Goal: Transaction & Acquisition: Purchase product/service

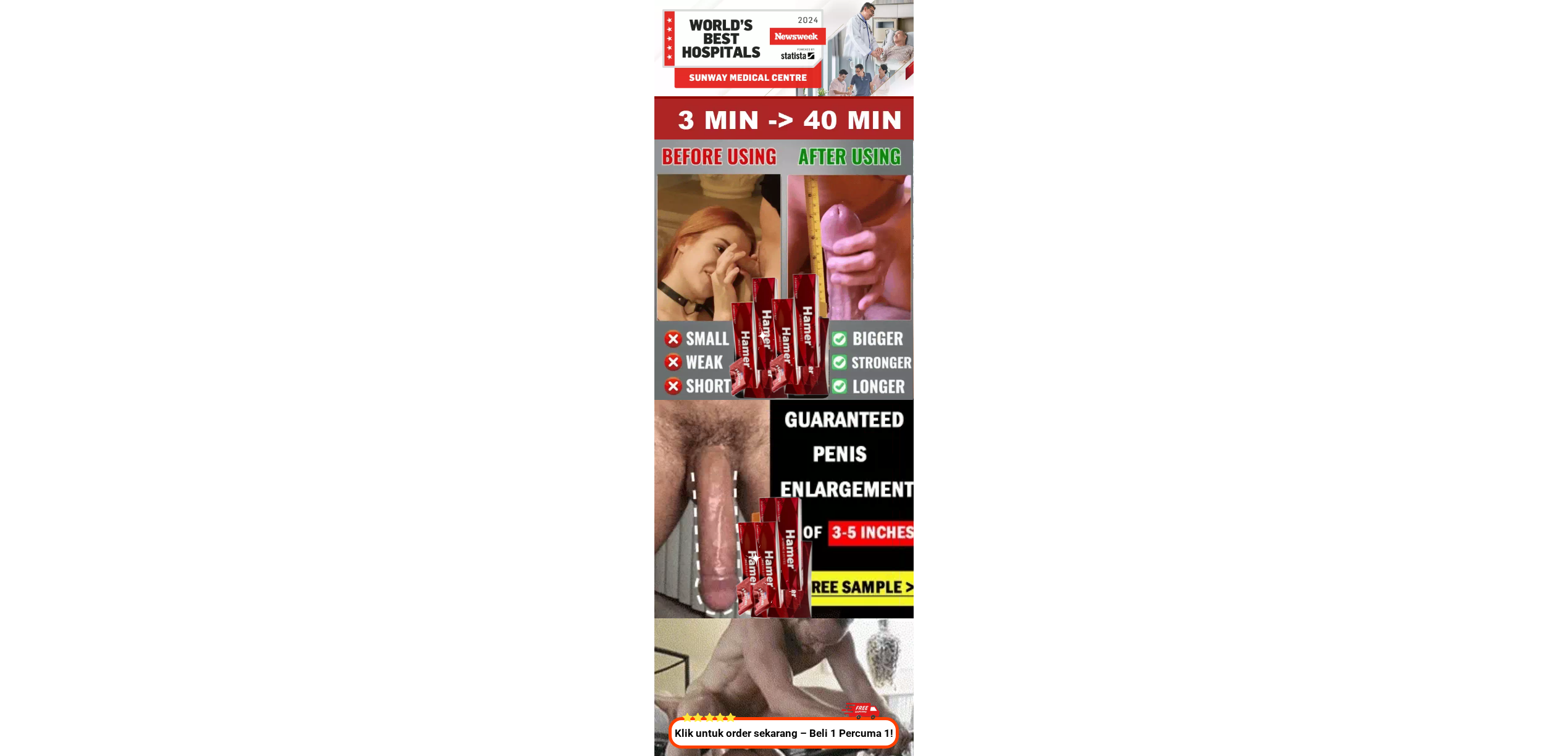
click at [729, 741] on p "Klik untuk order sekarang – Beli 1 Percuma 1!" at bounding box center [781, 734] width 235 height 16
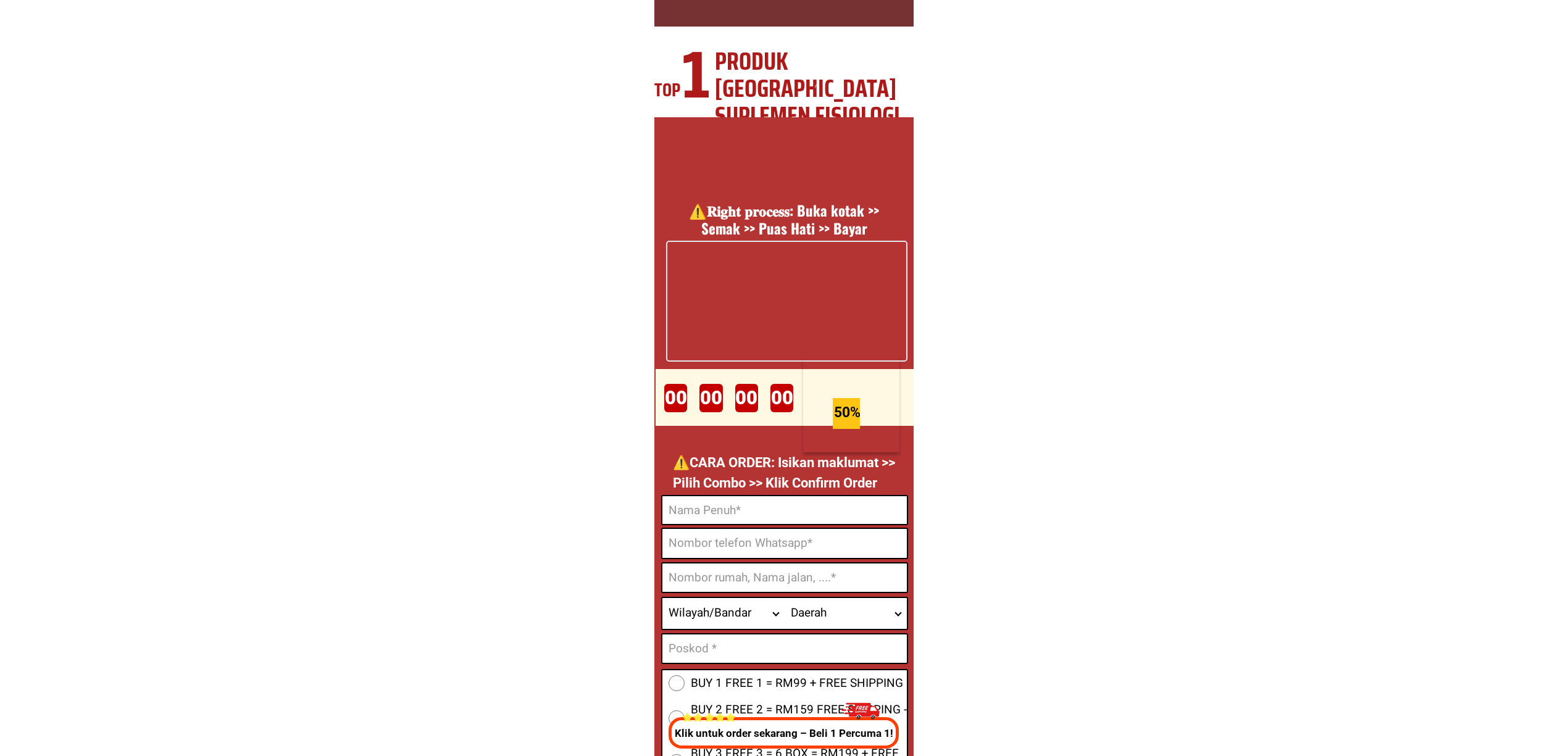
scroll to position [4588, 0]
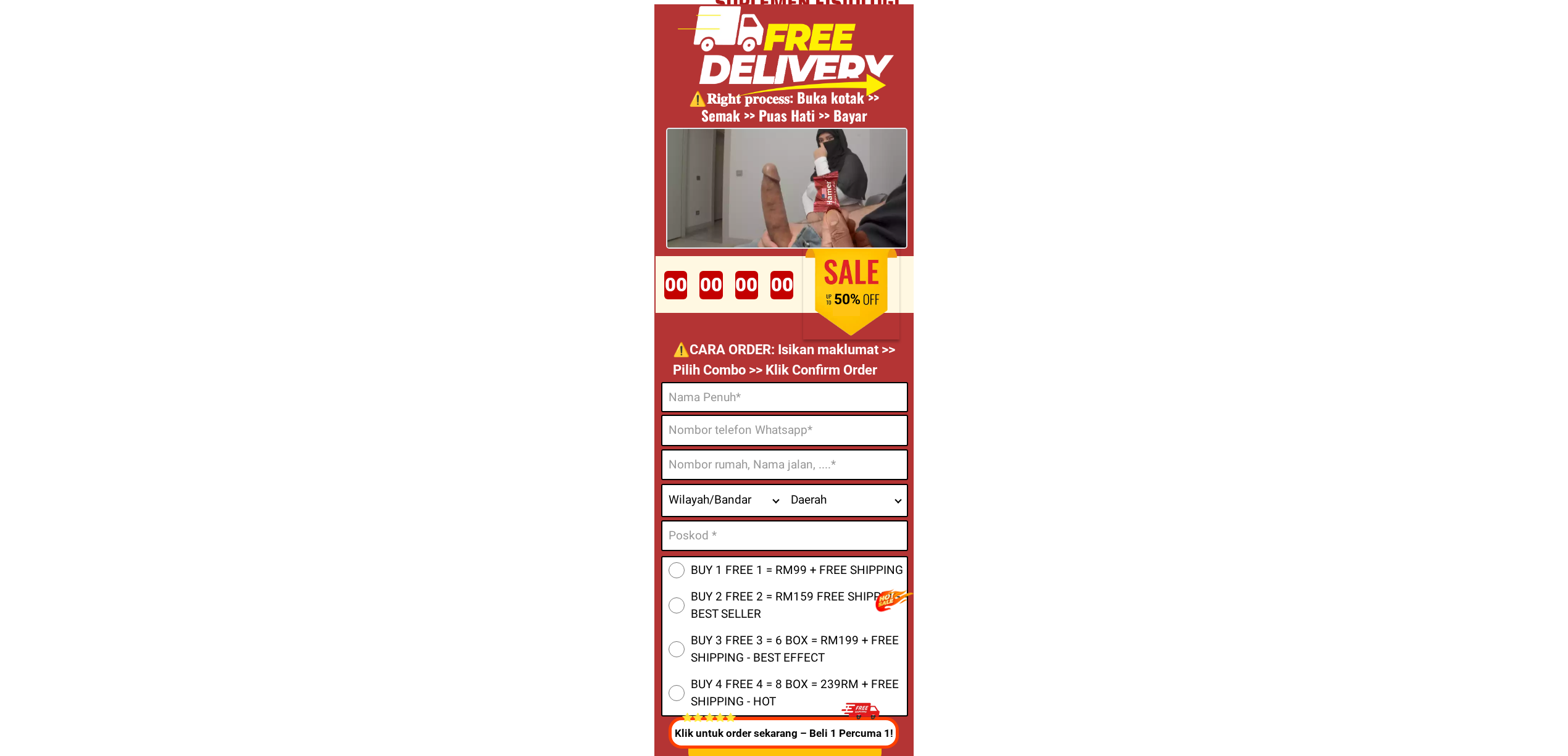
drag, startPoint x: 744, startPoint y: 426, endPoint x: 875, endPoint y: 465, distance: 136.7
click at [744, 426] on input "Input phone_number" at bounding box center [784, 430] width 244 height 29
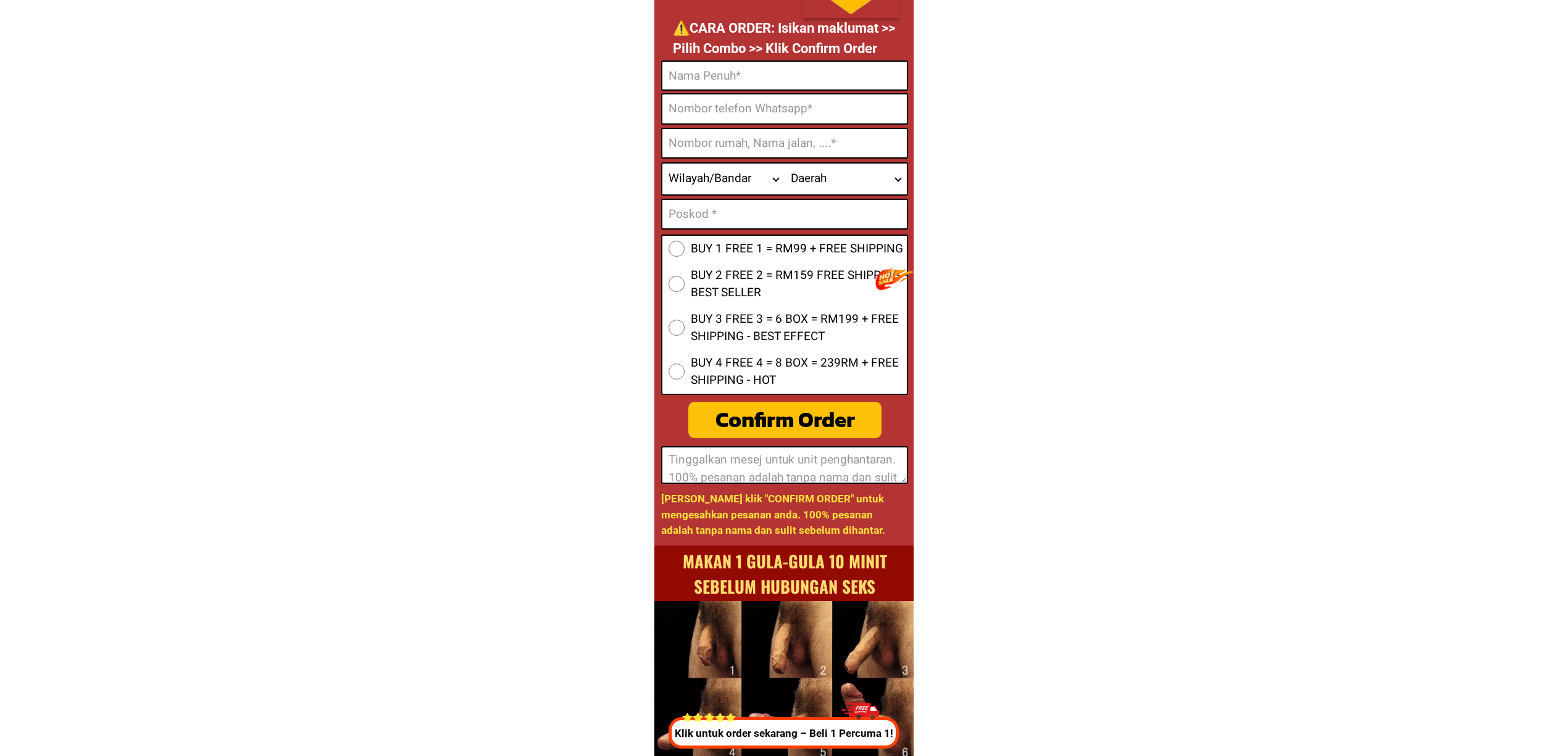
scroll to position [4916, 0]
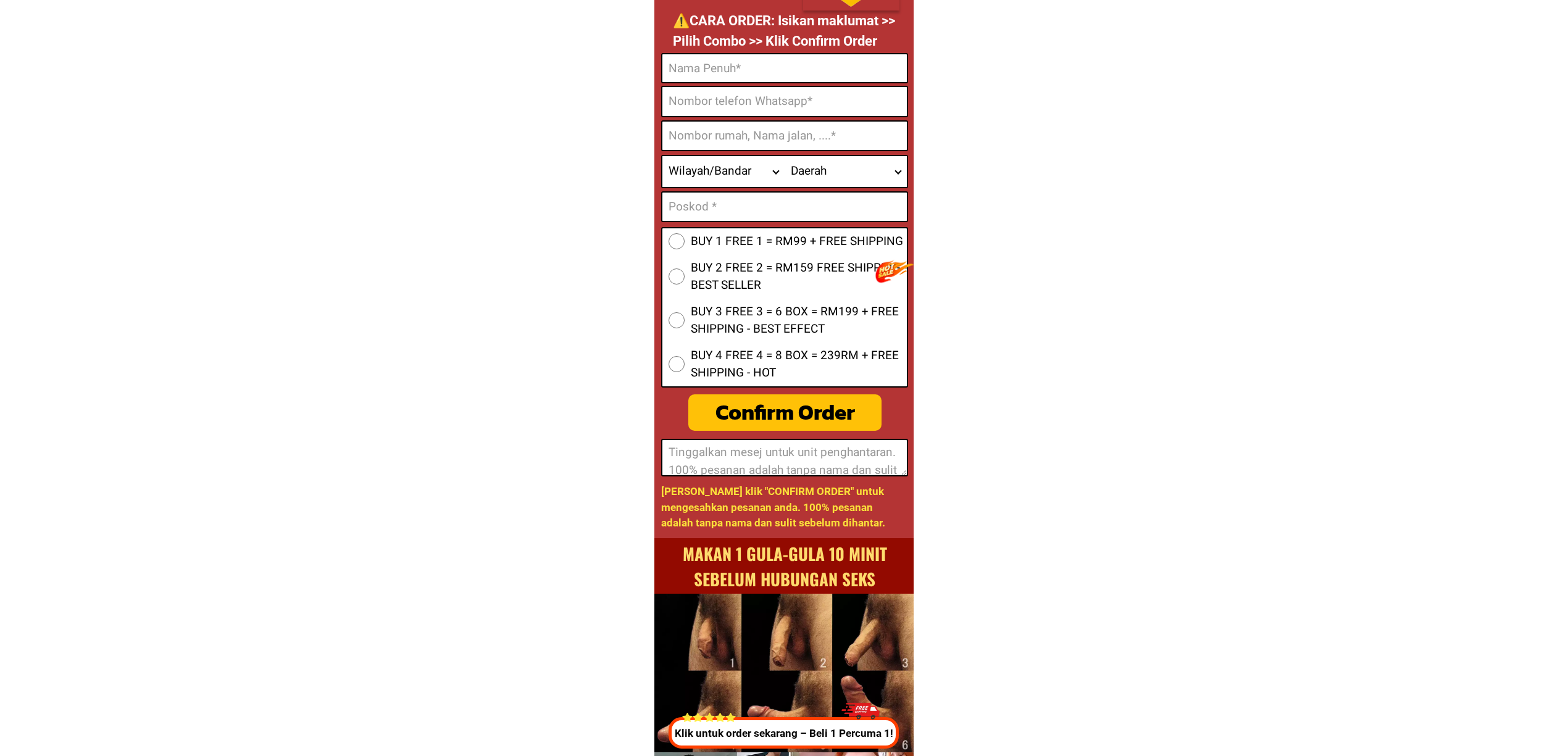
drag, startPoint x: 726, startPoint y: 136, endPoint x: 710, endPoint y: 116, distance: 25.6
click at [724, 133] on input "Input address" at bounding box center [784, 136] width 244 height 29
click at [706, 111] on input "Input phone_number" at bounding box center [784, 101] width 244 height 29
paste input "192551858"
type input "192551858"
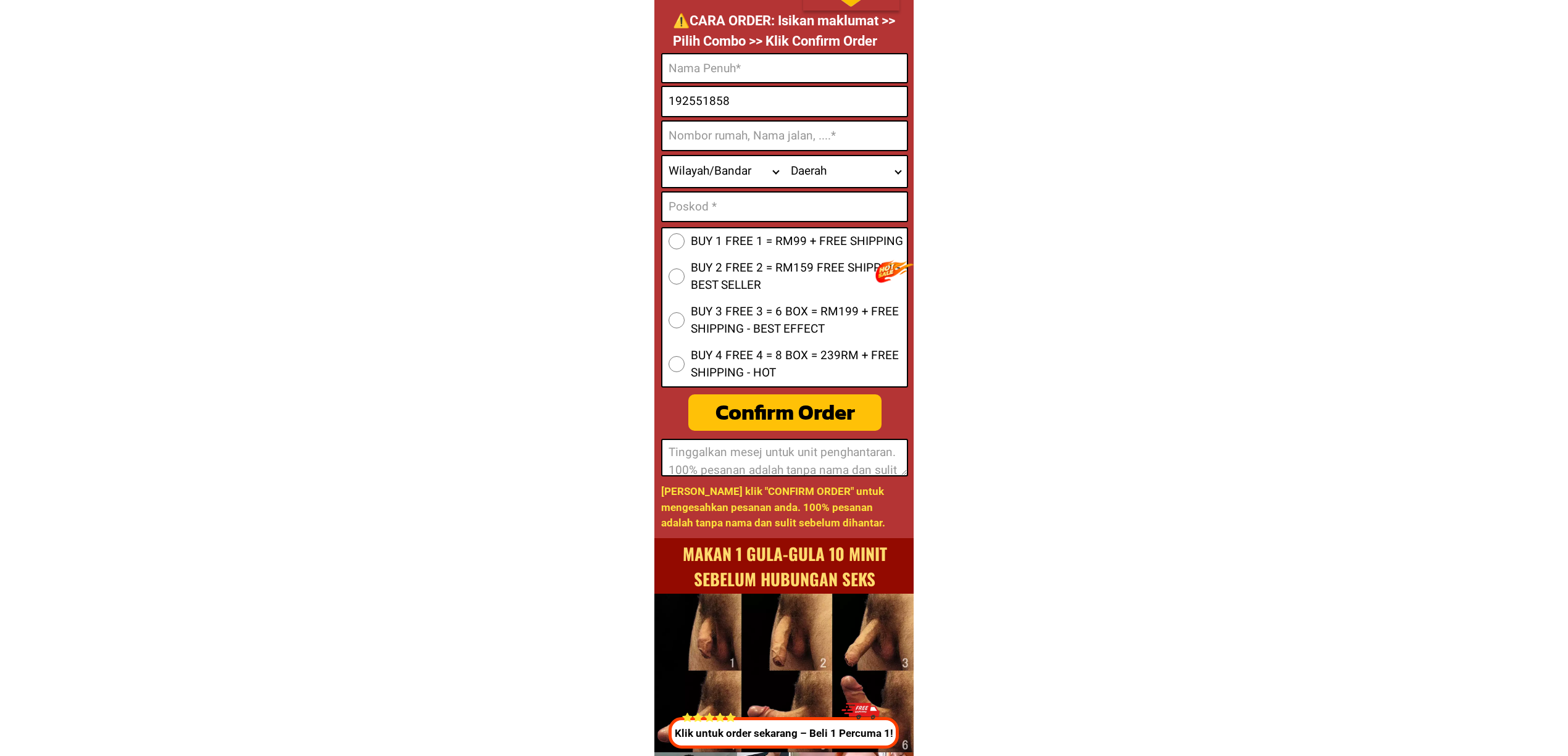
drag, startPoint x: 734, startPoint y: 70, endPoint x: 743, endPoint y: 82, distance: 15.0
click at [734, 70] on input "Input full_name" at bounding box center [784, 68] width 244 height 28
paste input "Hamza Khan"
type input "Hamza Khan"
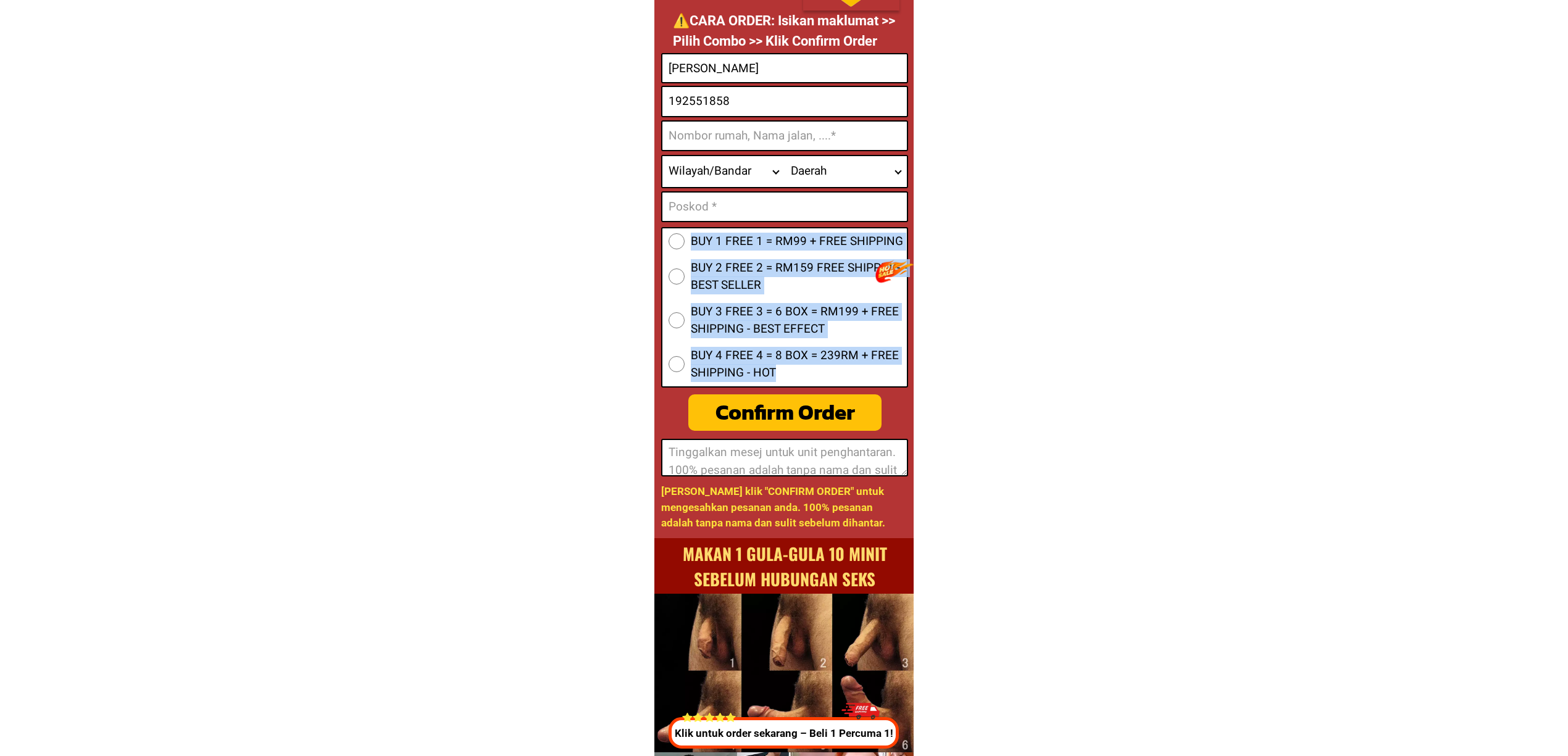
drag, startPoint x: 682, startPoint y: 118, endPoint x: 675, endPoint y: 99, distance: 20.2
click at [680, 113] on form "BUY 1 FREE 1 = RM99 + FREE SHIPPING BUY 2 FREE 2 = RM159 FREE SHIPPING - BEST S…" at bounding box center [784, 265] width 247 height 423
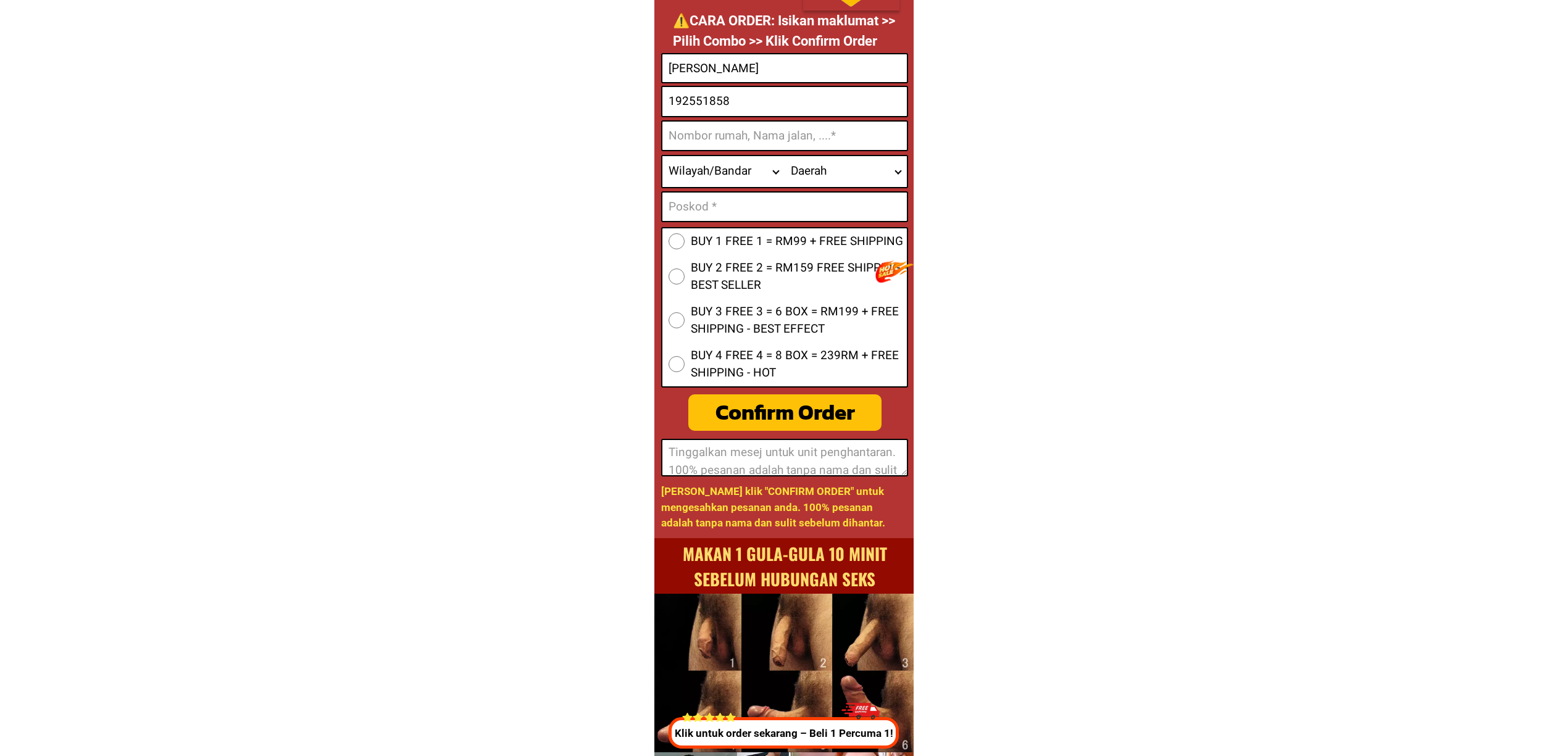
click at [675, 99] on input "192551858" at bounding box center [784, 101] width 244 height 29
type input "0192551858"
click at [764, 138] on input "Input address" at bounding box center [784, 136] width 244 height 29
paste input "Kajang"
type input "Kajang"
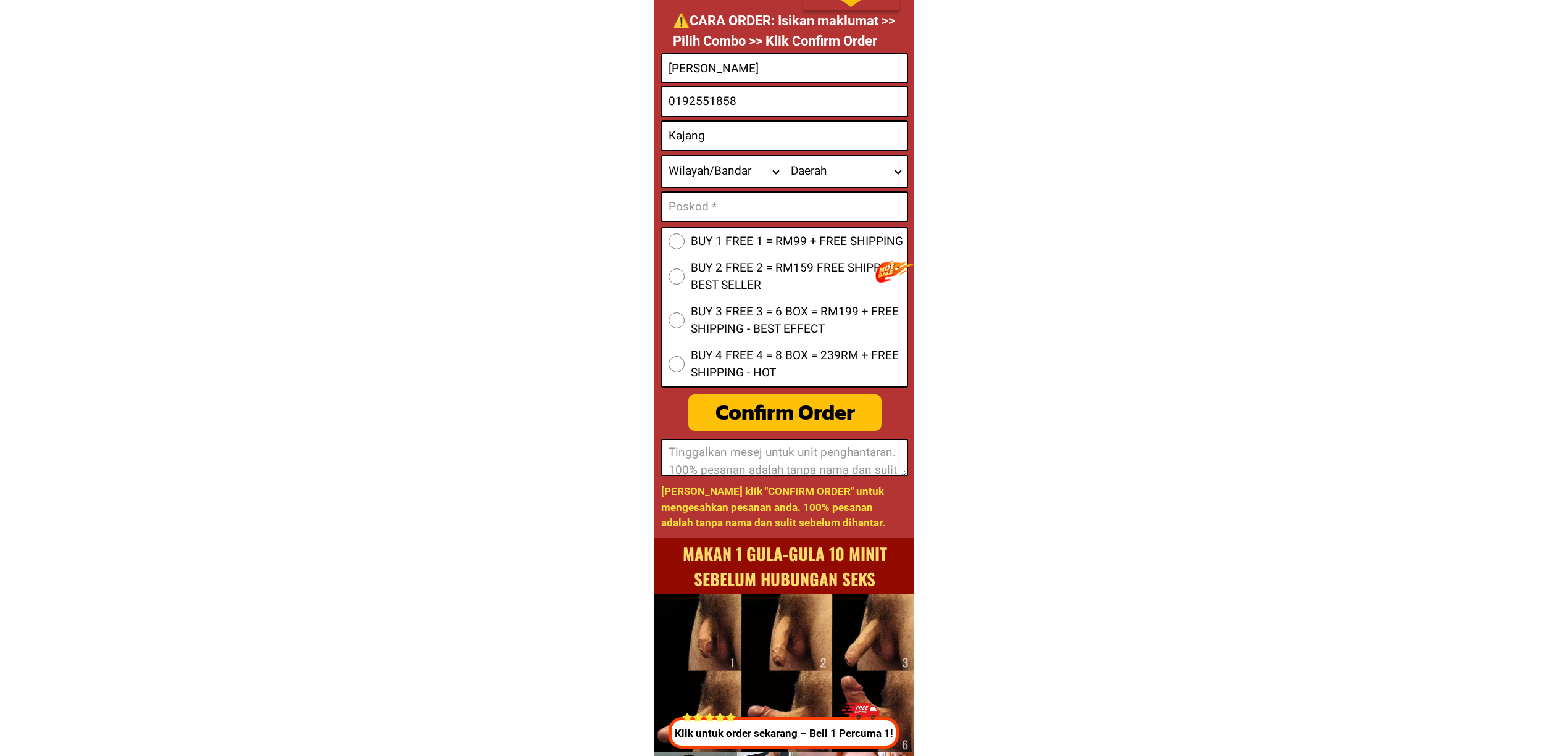
click at [717, 173] on select "Wilayah/[GEOGRAPHIC_DATA] [GEOGRAPHIC_DATA] [GEOGRAPHIC_DATA] [GEOGRAPHIC_DATA]…" at bounding box center [724, 172] width 123 height 31
select select "60_R2932285"
click at [663, 156] on select "Wilayah/[GEOGRAPHIC_DATA] [GEOGRAPHIC_DATA] [GEOGRAPHIC_DATA] [GEOGRAPHIC_DATA]…" at bounding box center [724, 172] width 123 height 31
click at [809, 173] on select "Daerah Ampang Balakong Bandar Baru Bangi Bandar Puncak Alam Banting Batang Kali…" at bounding box center [845, 172] width 123 height 31
select select "60_R8001749701"
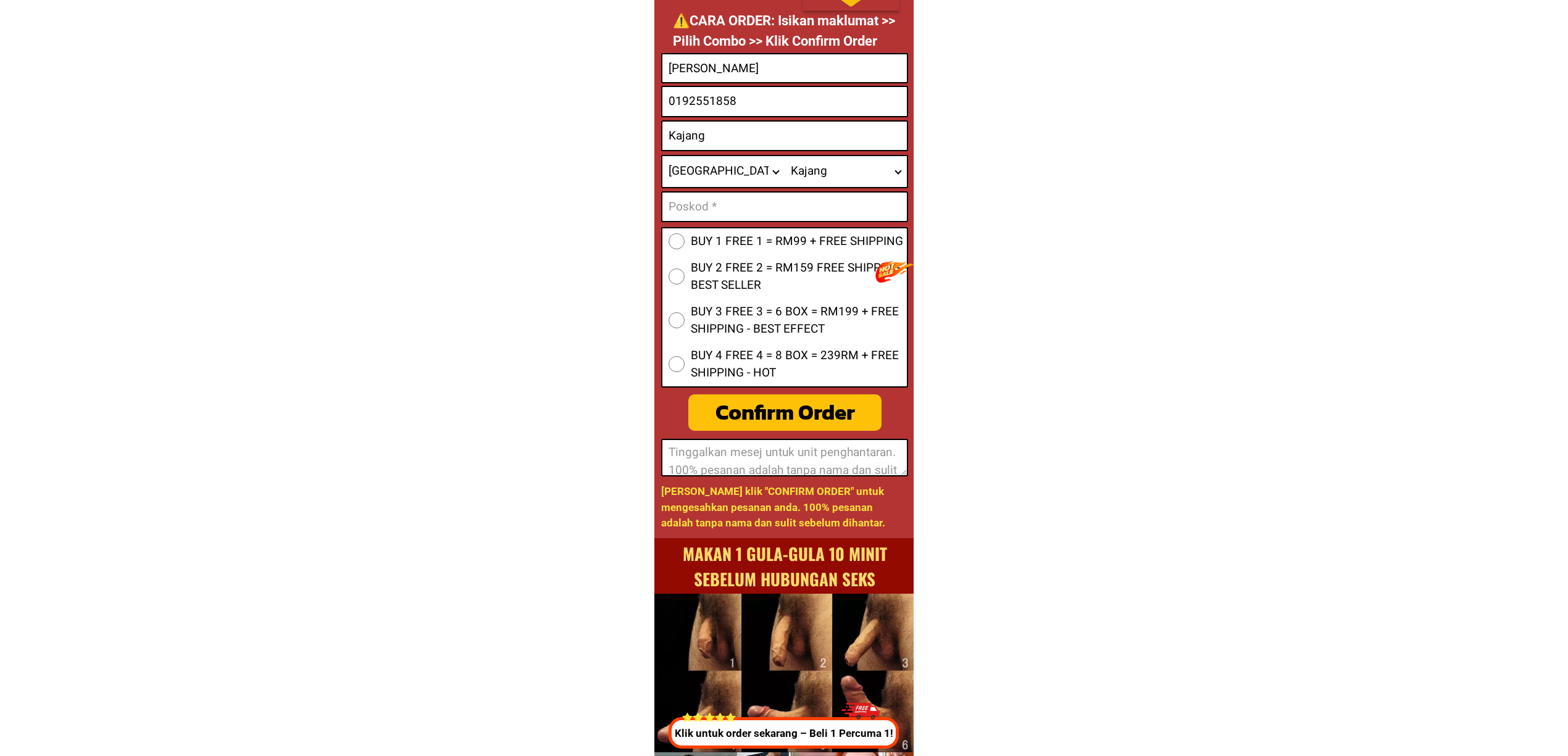
click at [784, 156] on select "Daerah Ampang Balakong Bandar Baru Bangi Bandar Puncak Alam Banting Batang Kali…" at bounding box center [845, 172] width 123 height 31
click at [771, 130] on input "Kajang" at bounding box center [784, 136] width 244 height 29
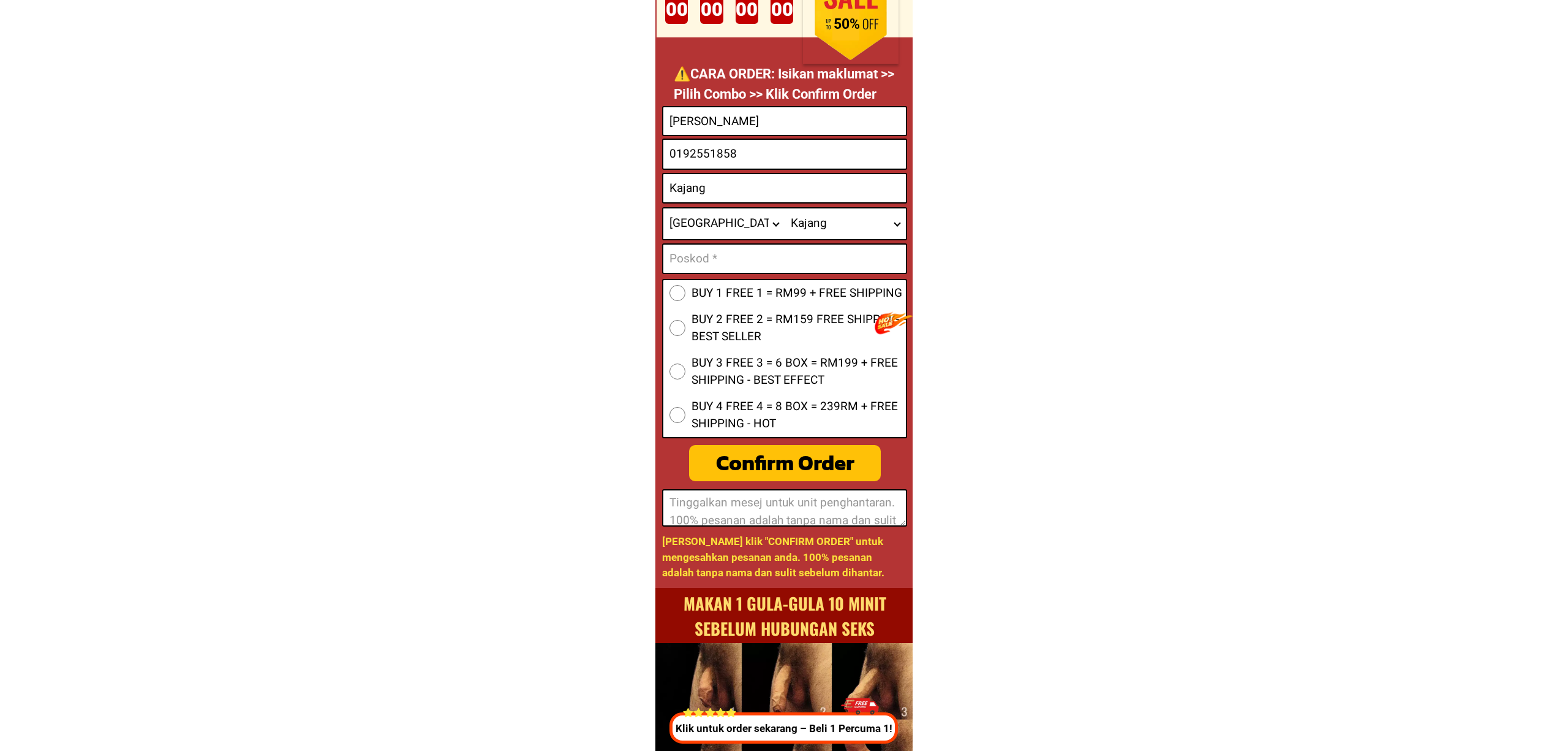
scroll to position [4802, 0]
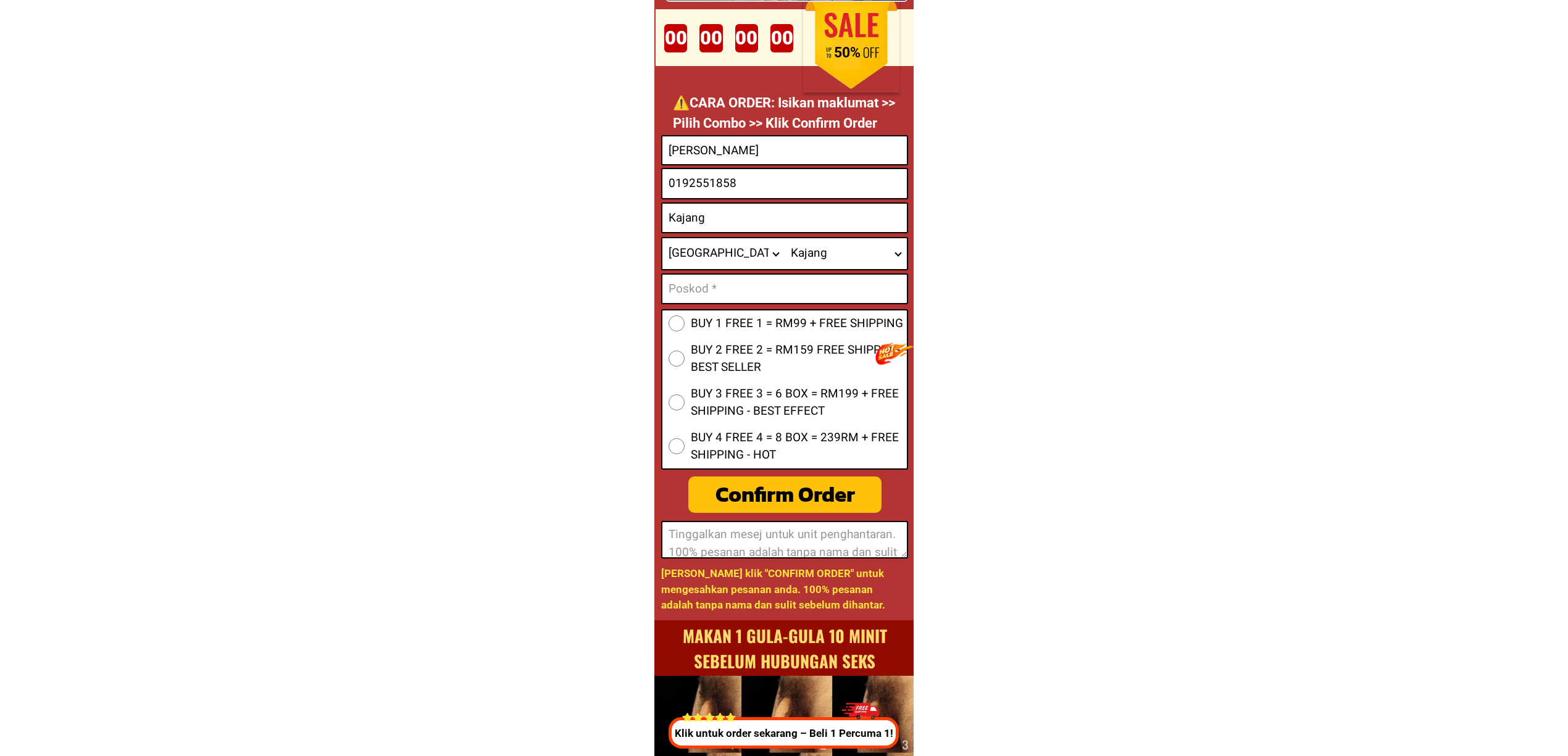
drag, startPoint x: 766, startPoint y: 269, endPoint x: 775, endPoint y: 294, distance: 26.6
click at [766, 274] on form "BUY 1 FREE 1 = RM99 + FREE SHIPPING BUY 2 FREE 2 = RM159 FREE SHIPPING - BEST S…" at bounding box center [784, 346] width 247 height 423
click at [803, 300] on input "Input text_input_1" at bounding box center [784, 288] width 244 height 29
paste input "43000"
type input "43000"
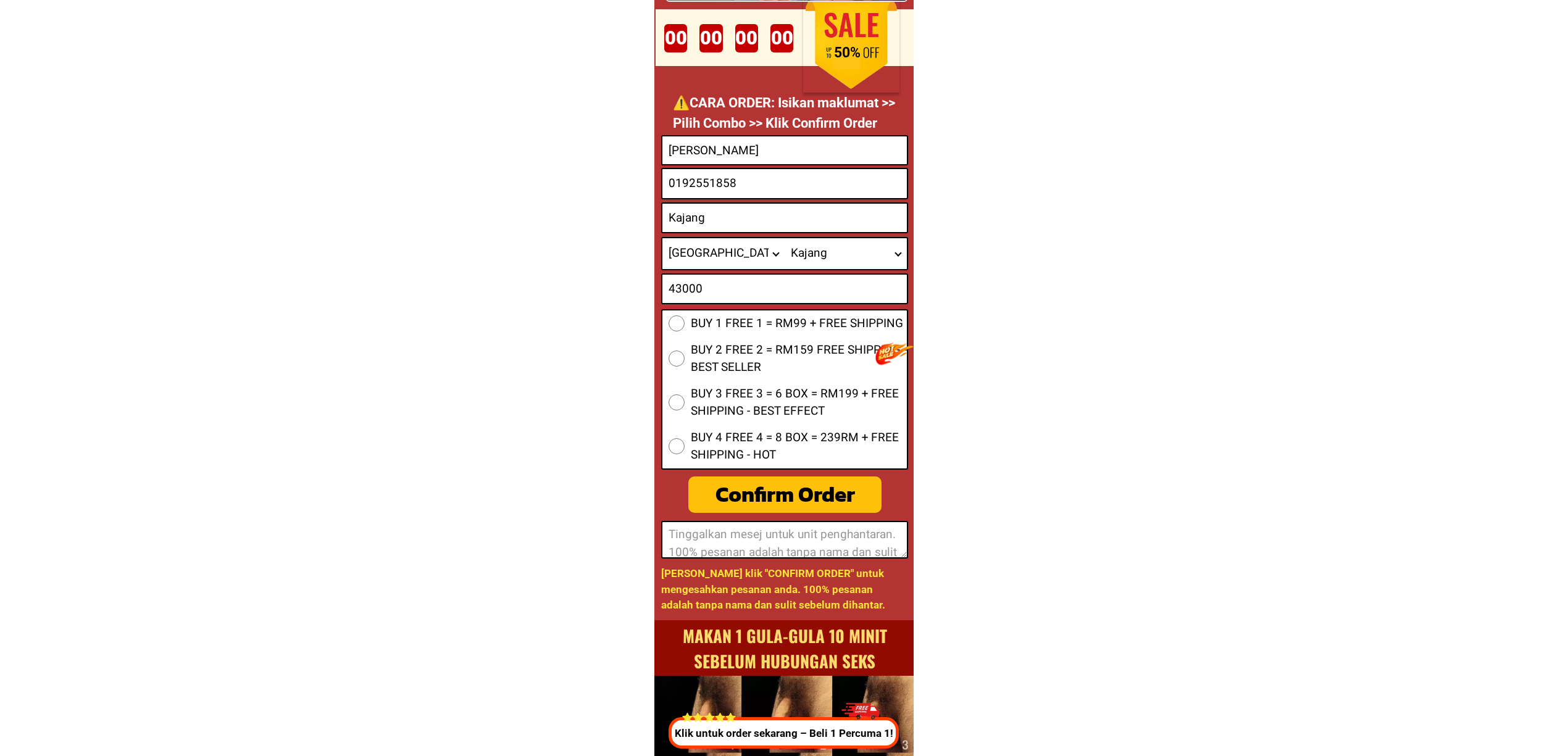
drag, startPoint x: 719, startPoint y: 334, endPoint x: 717, endPoint y: 357, distance: 23.1
click at [719, 333] on div "BUY 1 FREE 1 = RM99 + FREE SHIPPING BUY 2 FREE 2 = RM159 FREE SHIPPING - BEST S…" at bounding box center [784, 389] width 247 height 160
click at [691, 325] on span "BUY 1 FREE 1 = RM99 + FREE SHIPPING" at bounding box center [797, 324] width 212 height 18
click at [685, 325] on input "BUY 1 FREE 1 = RM99 + FREE SHIPPING" at bounding box center [677, 324] width 16 height 16
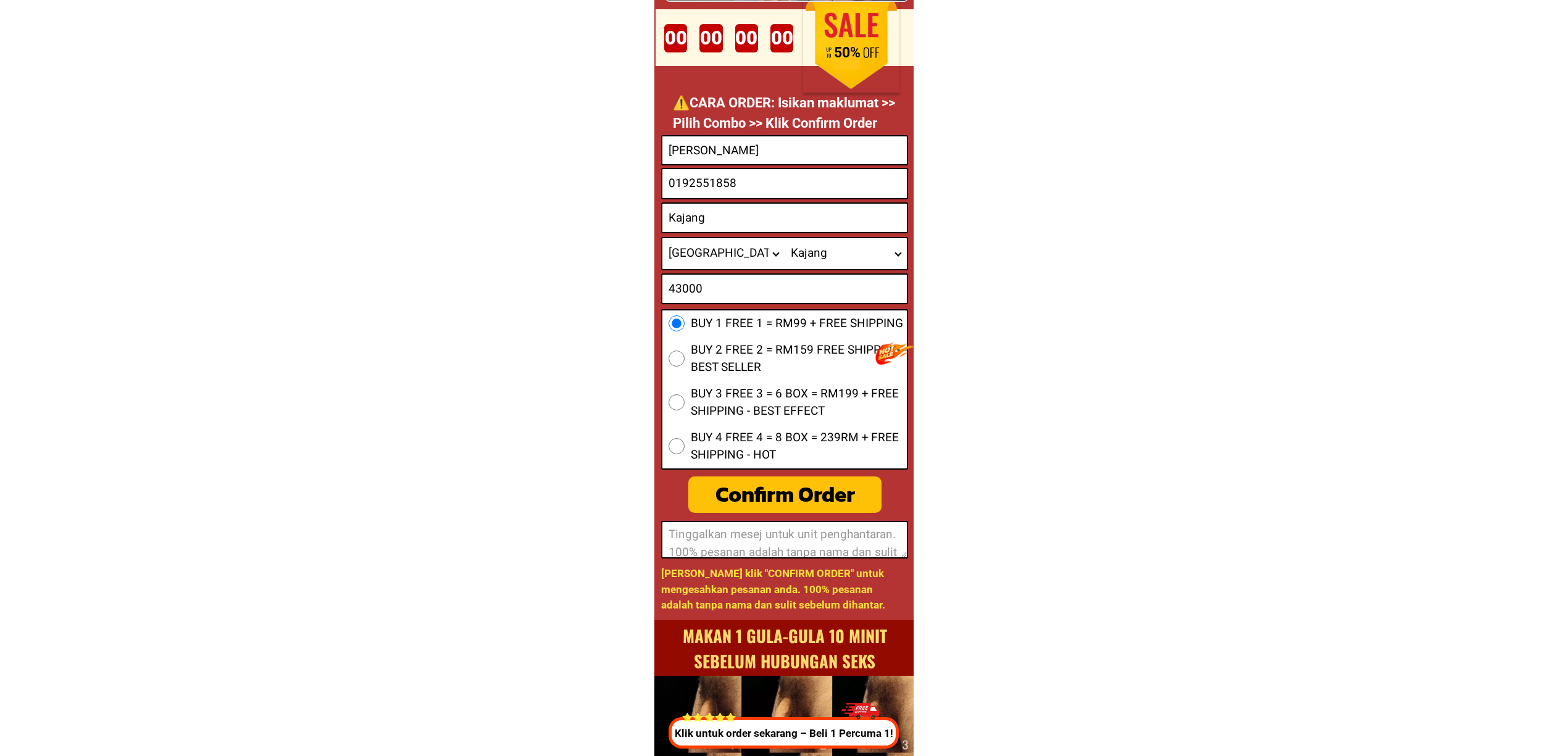
click at [773, 489] on div "Confirm Order" at bounding box center [784, 495] width 195 height 33
radio input "true"
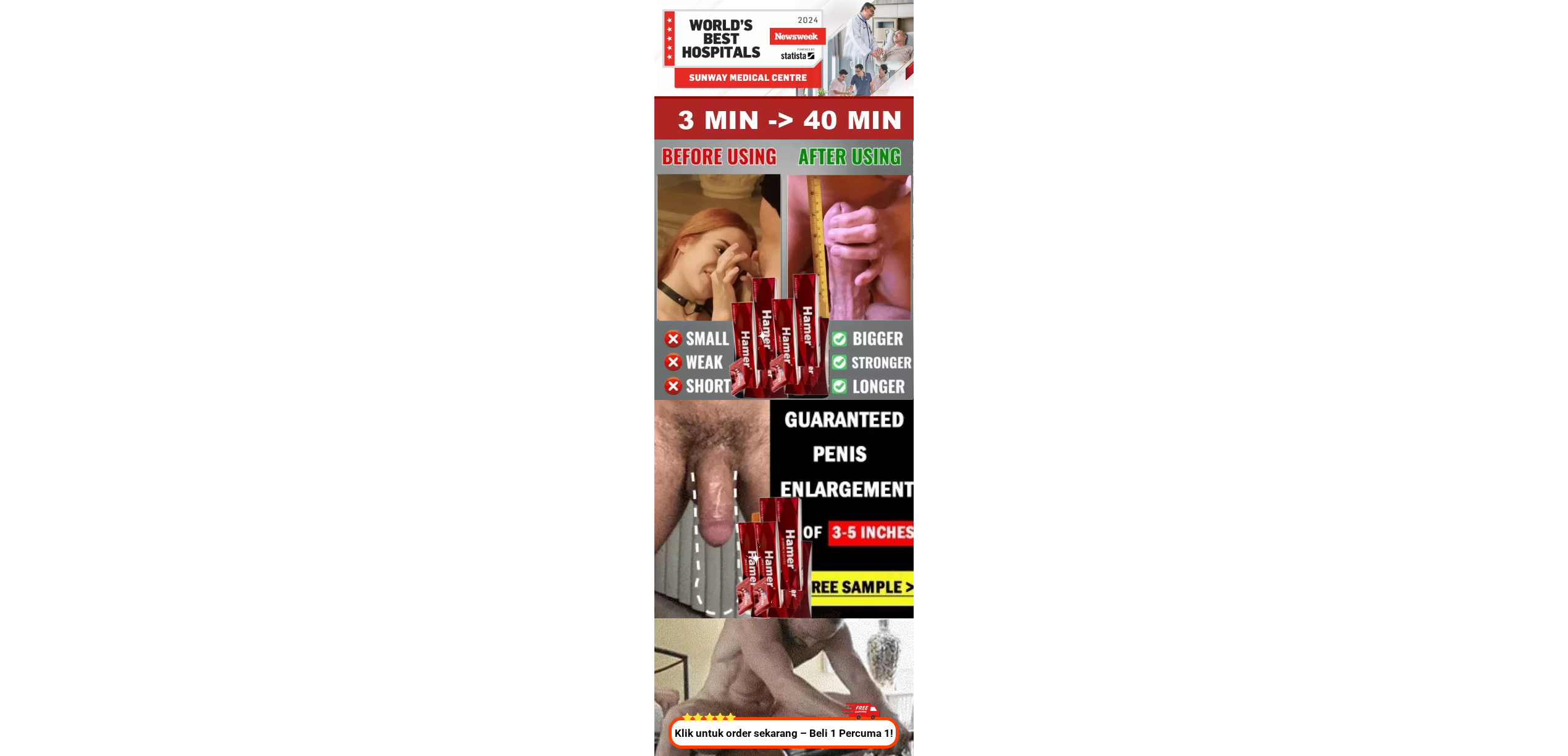
click at [821, 734] on p "Klik untuk order sekarang – Beli 1 Percuma 1!" at bounding box center [784, 734] width 237 height 16
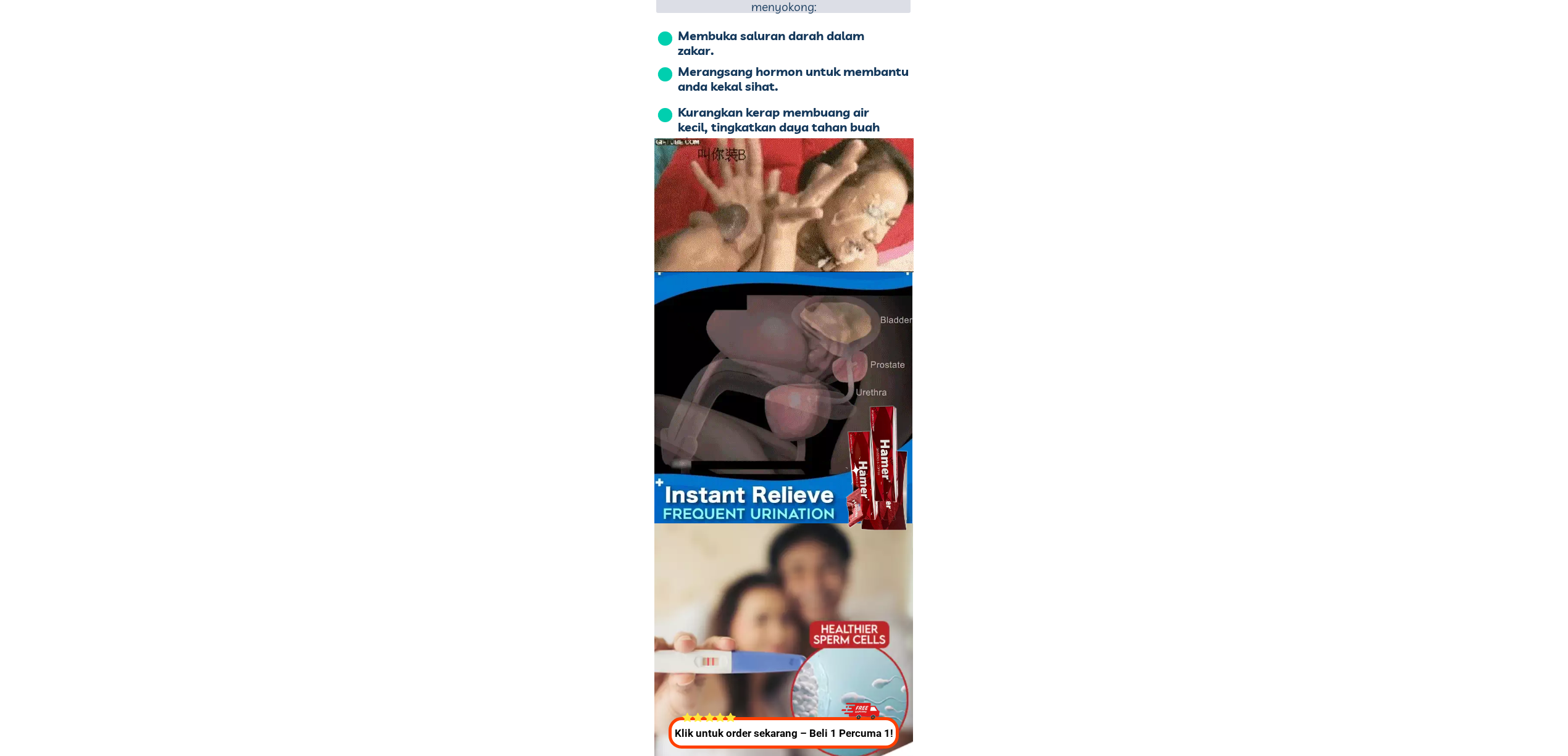
scroll to position [4588, 0]
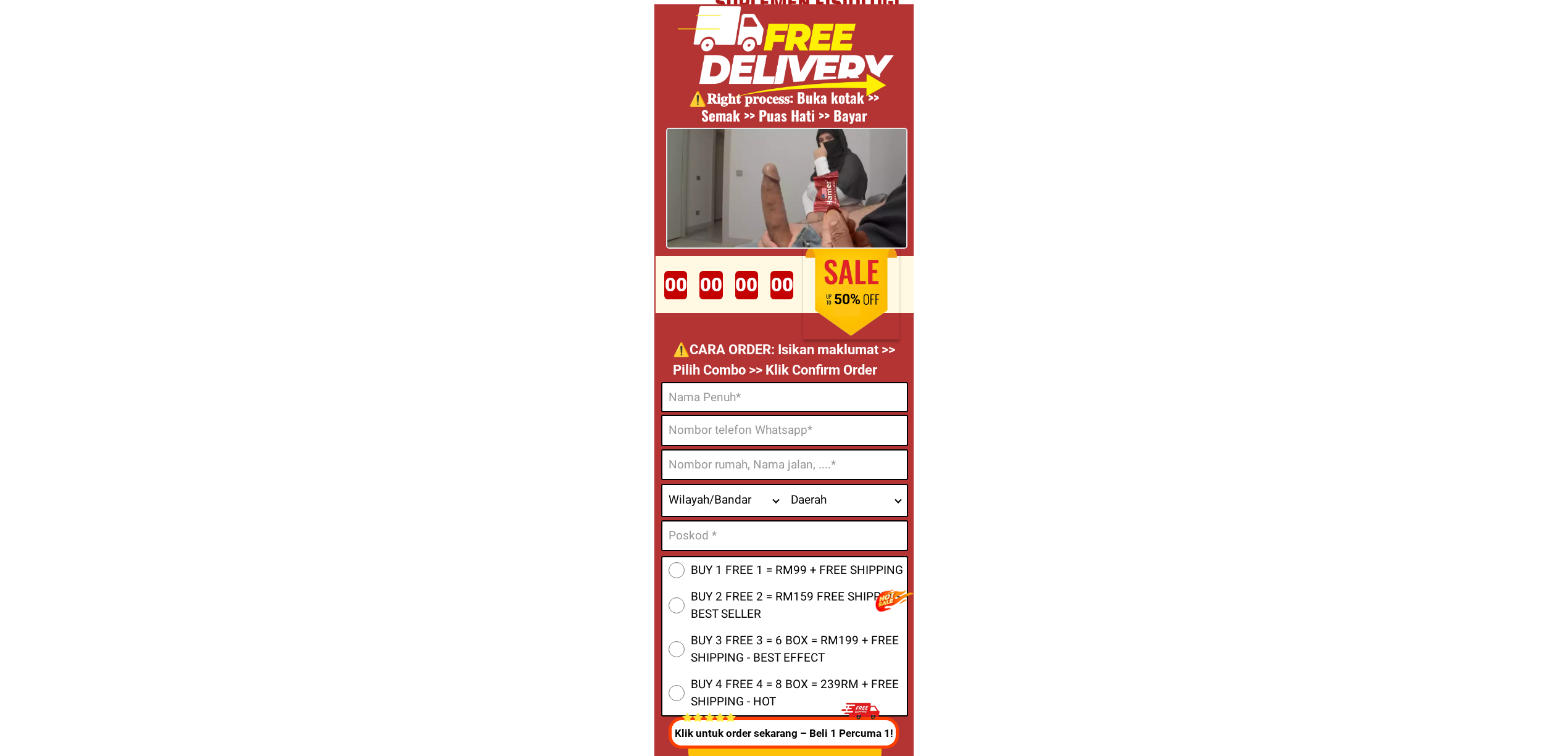
click at [793, 394] on input "Input full_name" at bounding box center [784, 397] width 244 height 28
paste input "Nagalingam"
type input "Nagalingam"
drag, startPoint x: 765, startPoint y: 421, endPoint x: 771, endPoint y: 422, distance: 6.1
click at [765, 421] on input "Input phone_number" at bounding box center [784, 430] width 244 height 29
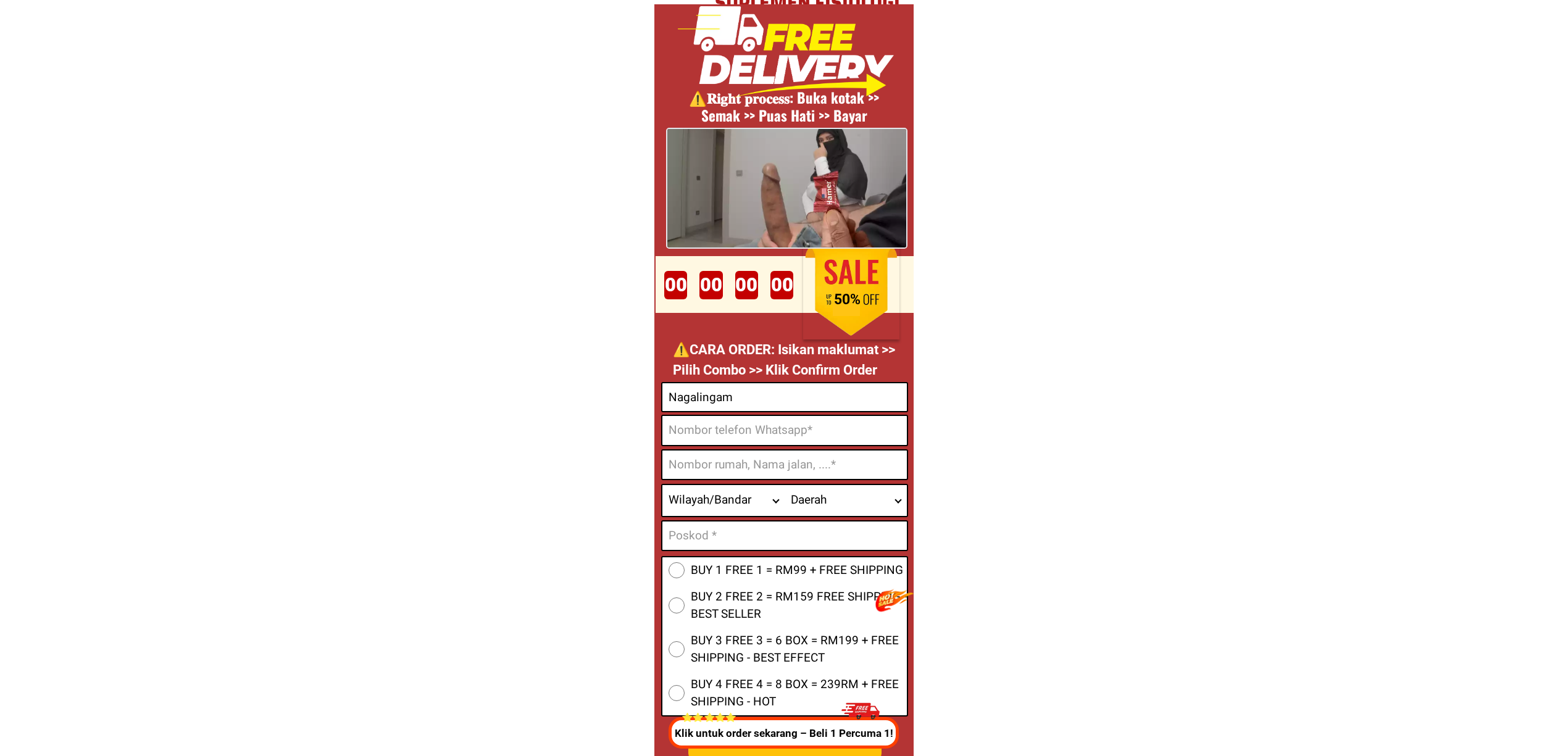
paste input "0124567627"
type input "0124567627"
click at [808, 457] on input "Input address" at bounding box center [784, 464] width 244 height 29
paste input "Perniagaan pilah batu 46. Jalan tampin 72000 kuala pilah"
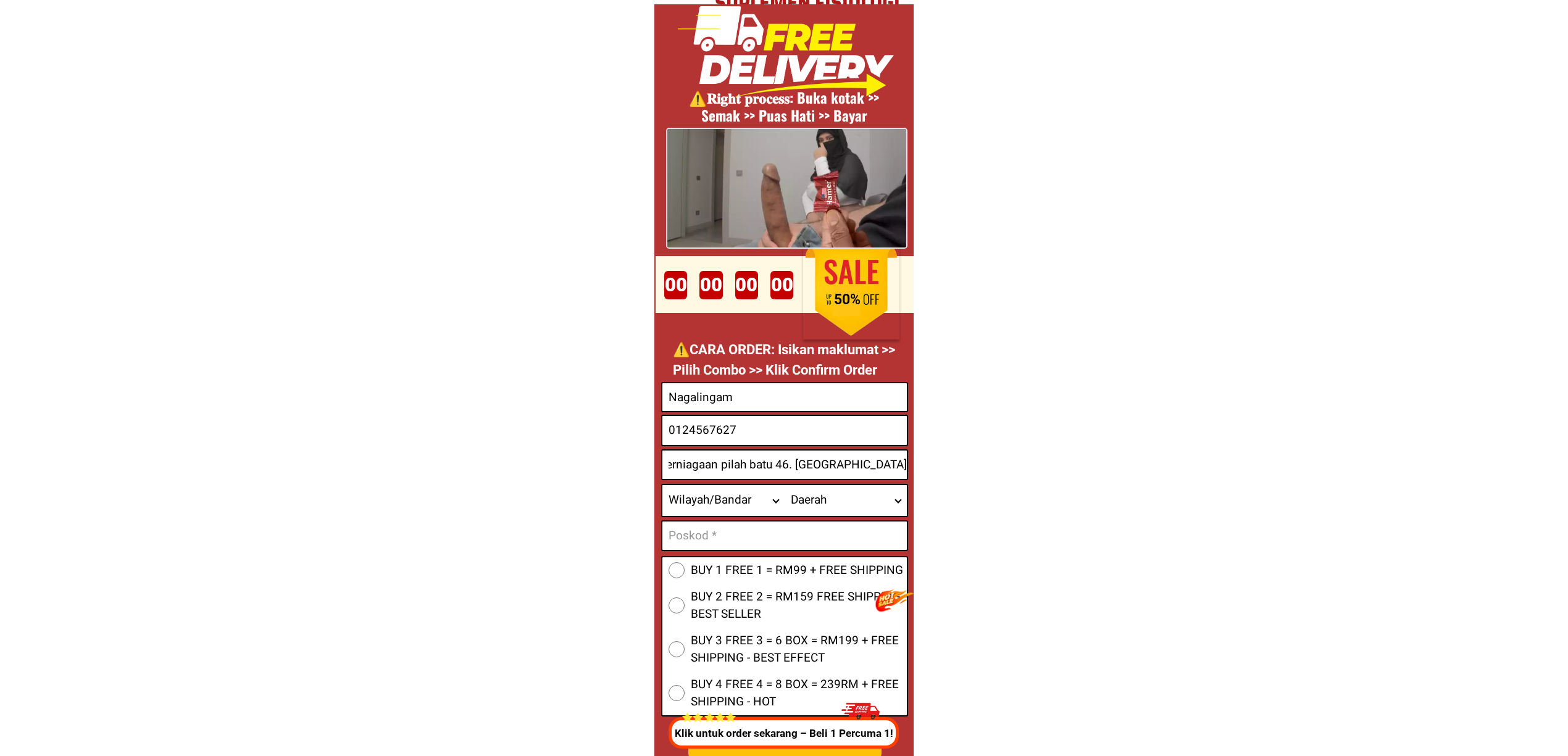
type input "Perniagaan pilah batu 46. Jalan tampin 72000 kuala pilah"
click at [754, 524] on input "Input text_input_1" at bounding box center [784, 535] width 244 height 29
paste input "72000"
type input "72000"
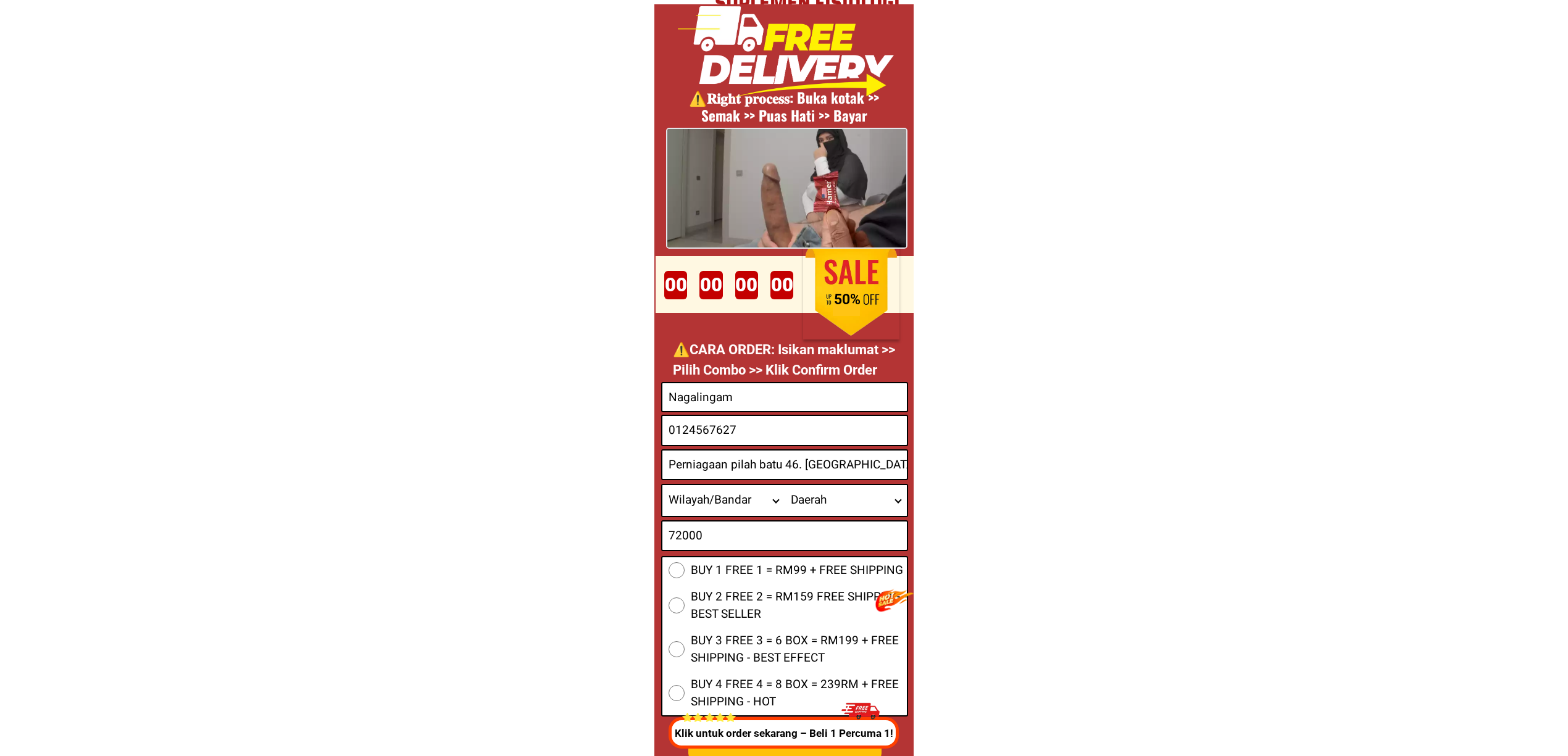
click at [804, 469] on input "Perniagaan pilah batu 46. Jalan tampin 72000 kuala pilah" at bounding box center [784, 464] width 244 height 29
click at [744, 495] on select "Wilayah/[GEOGRAPHIC_DATA] [GEOGRAPHIC_DATA] [GEOGRAPHIC_DATA] [GEOGRAPHIC_DATA]…" at bounding box center [724, 500] width 123 height 31
select select "60_R2939674"
click at [663, 485] on select "Wilayah/[GEOGRAPHIC_DATA] [GEOGRAPHIC_DATA] [GEOGRAPHIC_DATA] [GEOGRAPHIC_DATA]…" at bounding box center [724, 500] width 123 height 31
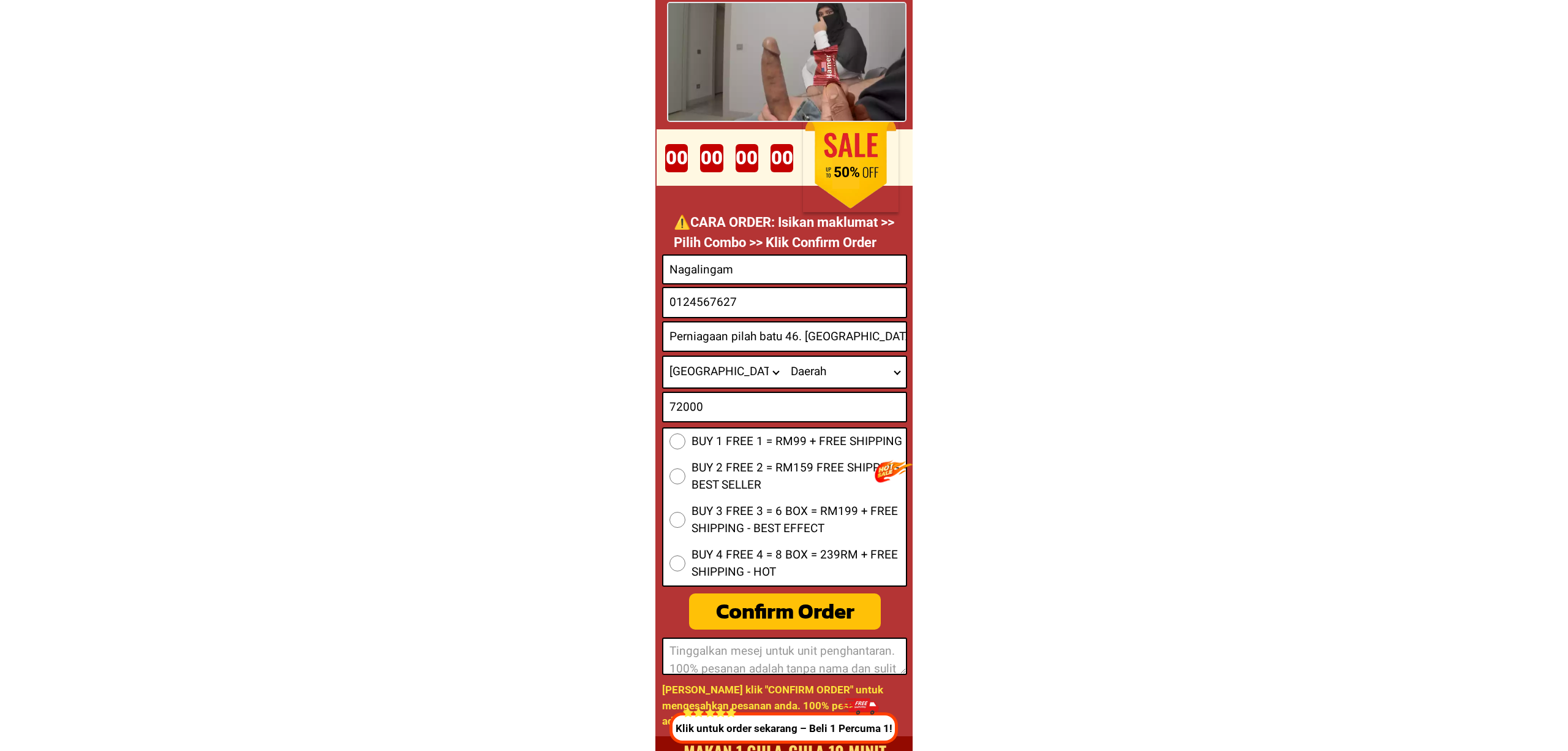
scroll to position [4802, 0]
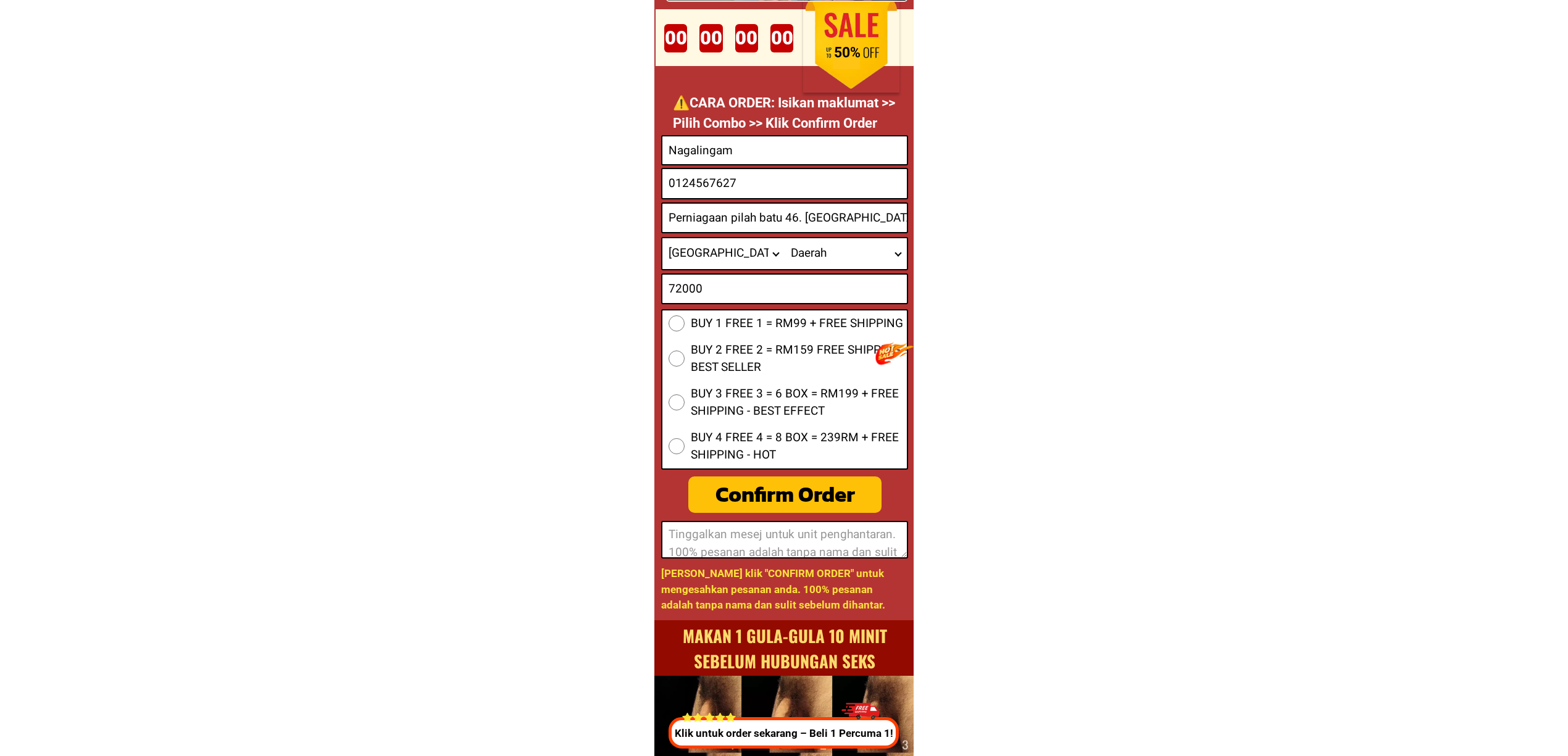
click at [778, 330] on span "BUY 1 FREE 1 = RM99 + FREE SHIPPING" at bounding box center [797, 324] width 212 height 18
click at [685, 330] on input "BUY 1 FREE 1 = RM99 + FREE SHIPPING" at bounding box center [677, 324] width 16 height 16
click at [796, 482] on div "Confirm Order" at bounding box center [784, 494] width 208 height 35
radio input "true"
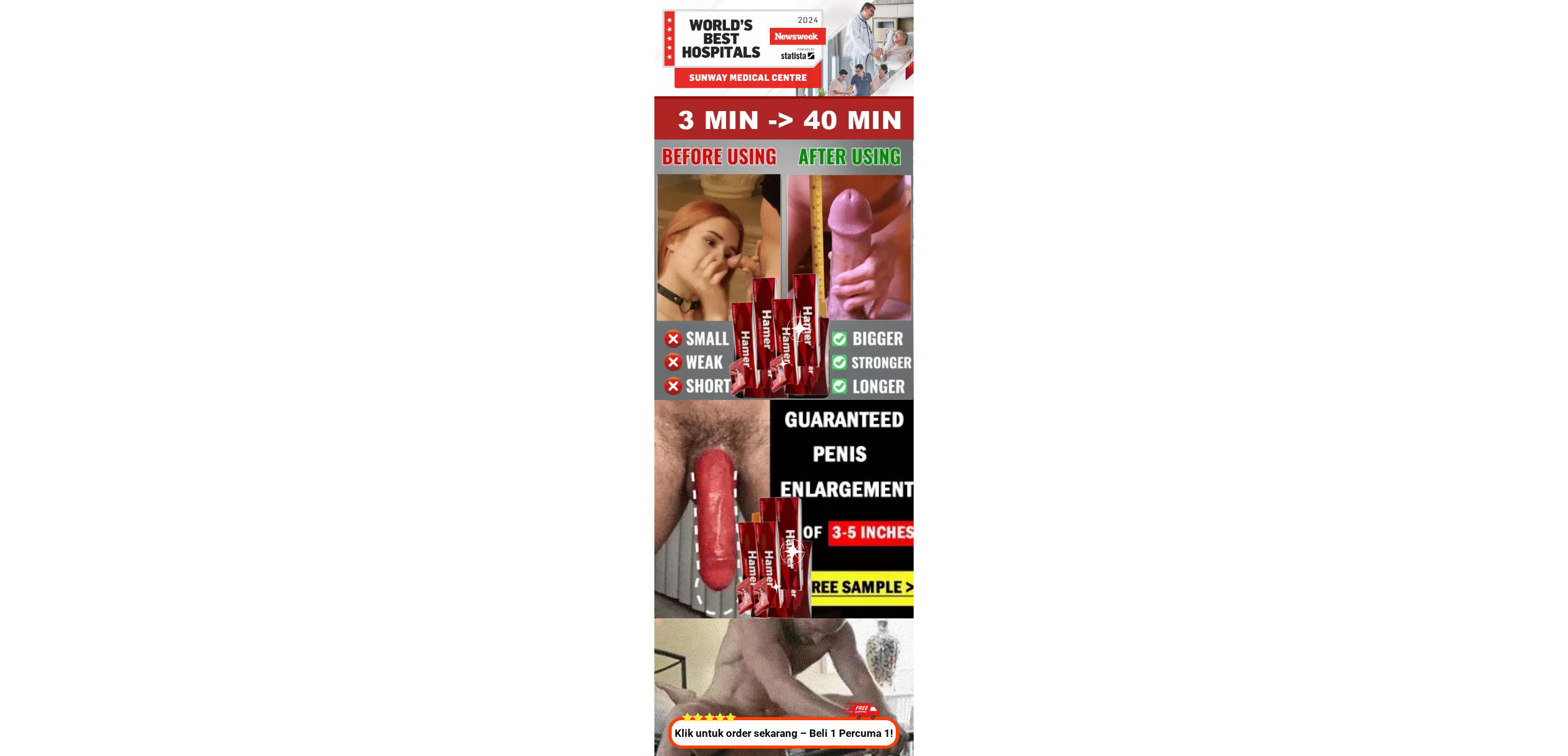
click at [815, 736] on p "Klik untuk order sekarang – Beli 1 Percuma 1!" at bounding box center [784, 734] width 237 height 16
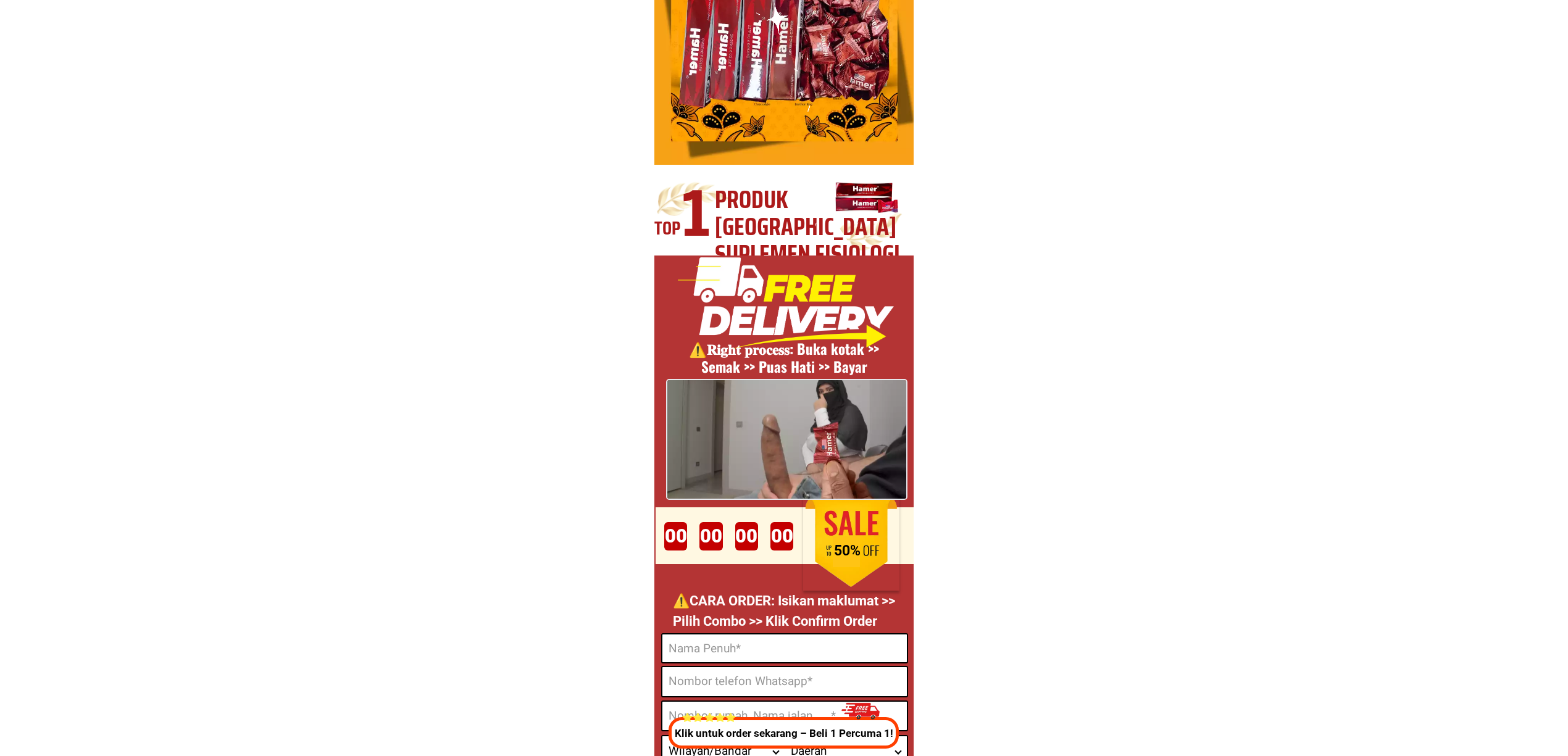
scroll to position [4588, 0]
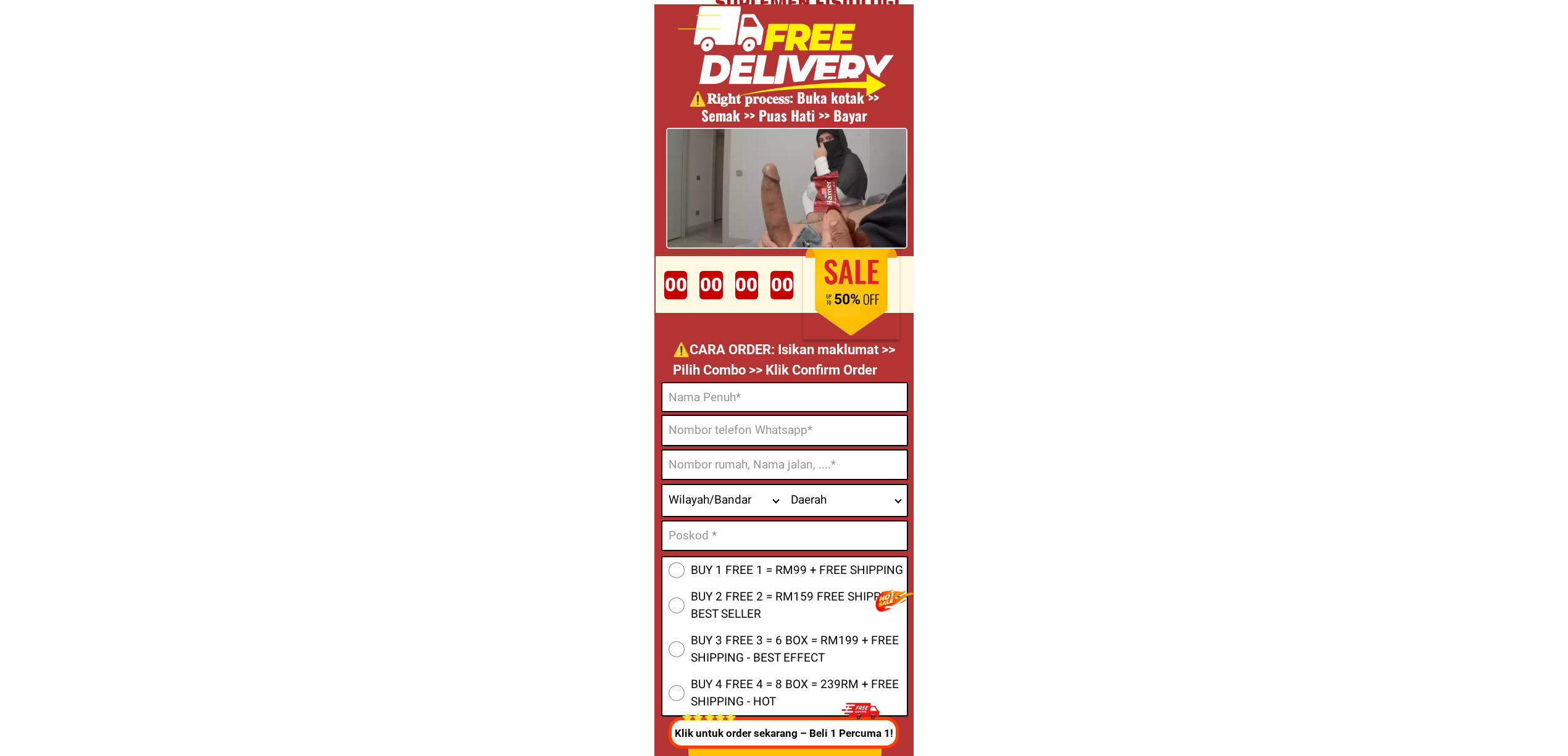
click at [716, 396] on input "Input full_name" at bounding box center [784, 397] width 244 height 28
paste input "[PERSON_NAME]"
type input "[PERSON_NAME]"
click at [821, 400] on input "[PERSON_NAME]" at bounding box center [784, 397] width 244 height 28
click at [842, 422] on input "Input phone_number" at bounding box center [784, 430] width 244 height 29
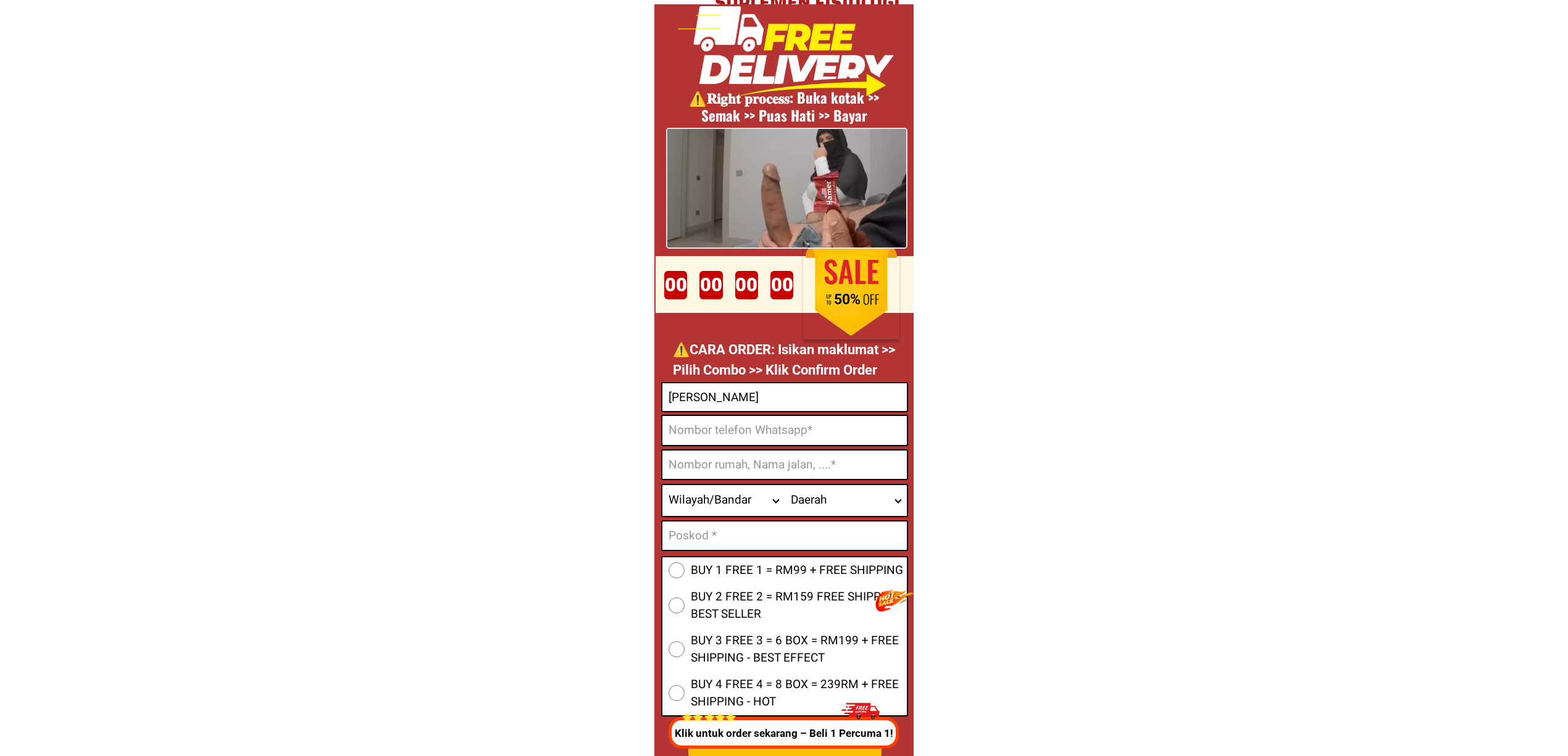
paste input "012-2846126"
type input "0122846126"
click at [824, 472] on input "Input address" at bounding box center [784, 464] width 244 height 29
paste input "Lot 481,.Batu 11,.Paya Rumput Jaya, Sg.Udan"
type input "Lot 481,.Batu 11,.Paya Rumput Jaya, Sg.Udan"
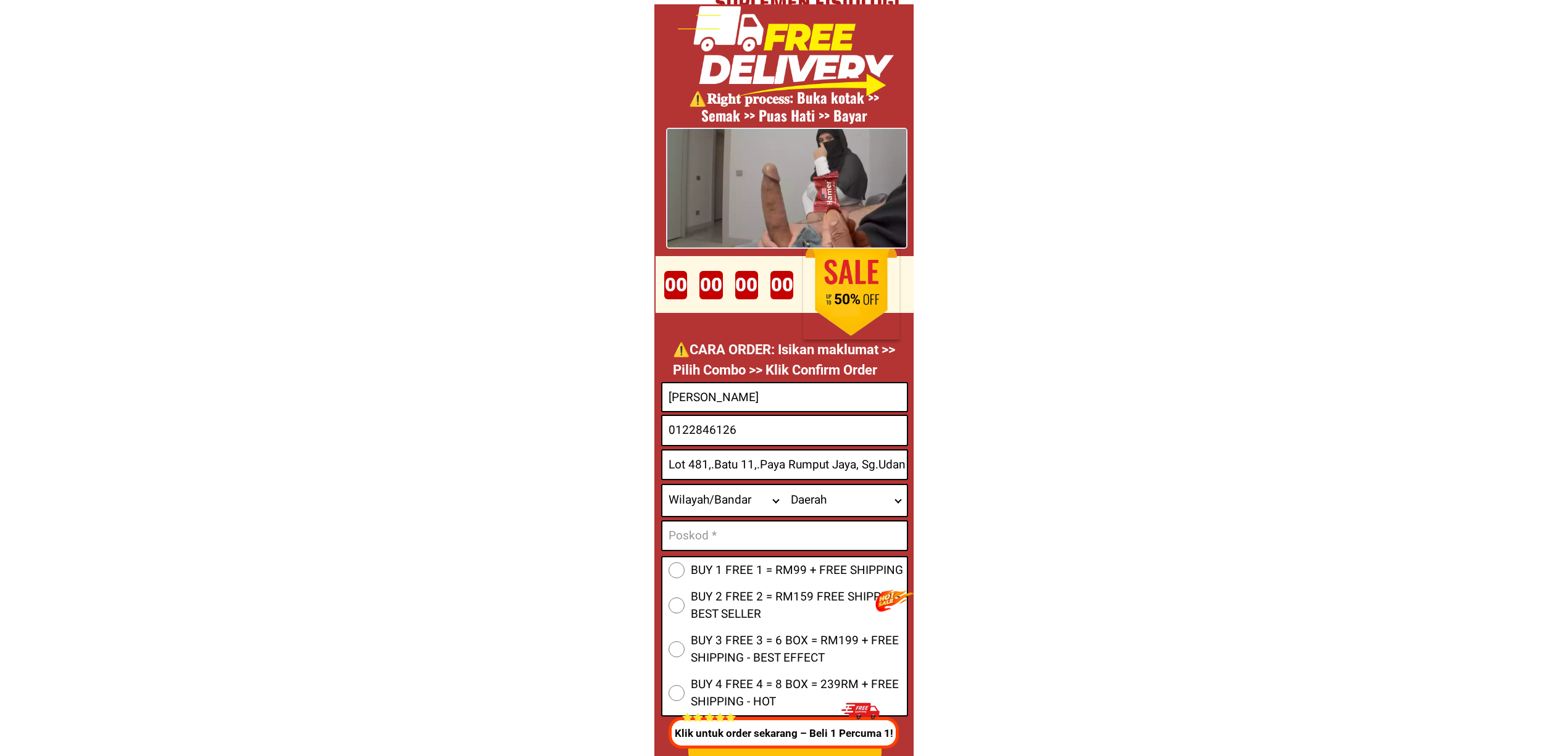
click at [714, 486] on select "Wilayah/[GEOGRAPHIC_DATA] [GEOGRAPHIC_DATA] [GEOGRAPHIC_DATA] [GEOGRAPHIC_DATA]…" at bounding box center [724, 500] width 123 height 31
select select "60_R2939673"
click at [663, 485] on select "Wilayah/[GEOGRAPHIC_DATA] [GEOGRAPHIC_DATA] [GEOGRAPHIC_DATA] [GEOGRAPHIC_DATA]…" at bounding box center [724, 500] width 123 height 31
click at [858, 506] on select "Daerah Alor Gajah Asahan Ayer Keroh Ayer Molek Bemban Durian Tunggal [GEOGRAPHI…" at bounding box center [845, 500] width 123 height 31
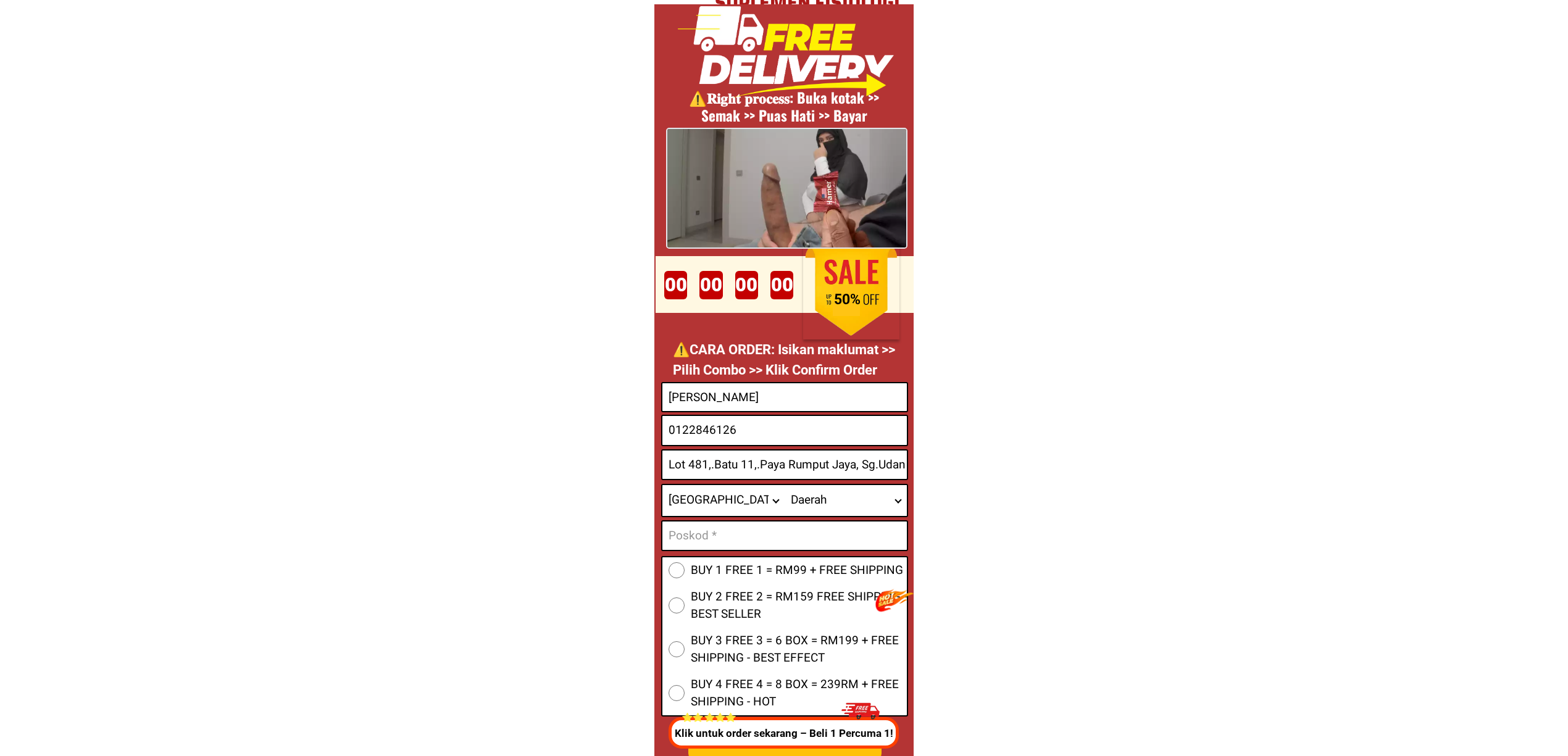
select select "60_R80017198"
click at [784, 485] on select "Daerah Alor Gajah Asahan Ayer Keroh Ayer Molek Bemban Durian Tunggal [GEOGRAPHI…" at bounding box center [845, 500] width 123 height 31
click at [695, 548] on input "Input text_input_1" at bounding box center [784, 535] width 244 height 29
paste input "76300"
type input "76300"
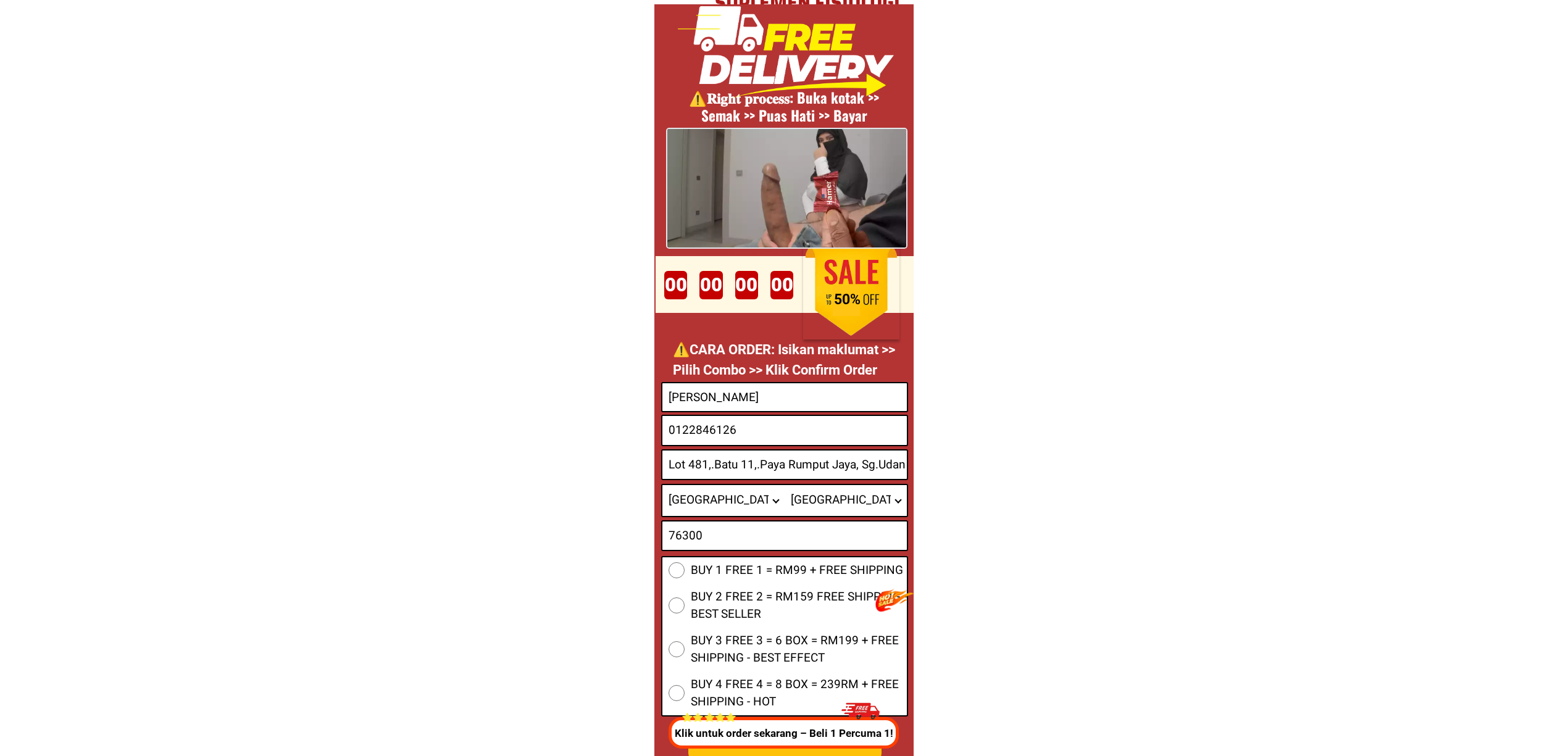
drag, startPoint x: 715, startPoint y: 586, endPoint x: 719, endPoint y: 581, distance: 6.4
click at [715, 585] on div "BUY 1 FREE 1 = RM99 + FREE SHIPPING BUY 2 FREE 2 = RM159 FREE SHIPPING - BEST S…" at bounding box center [784, 635] width 247 height 160
click at [719, 570] on span "BUY 1 FREE 1 = RM99 + FREE SHIPPING" at bounding box center [797, 570] width 212 height 18
click at [685, 570] on input "BUY 1 FREE 1 = RM99 + FREE SHIPPING" at bounding box center [677, 570] width 16 height 16
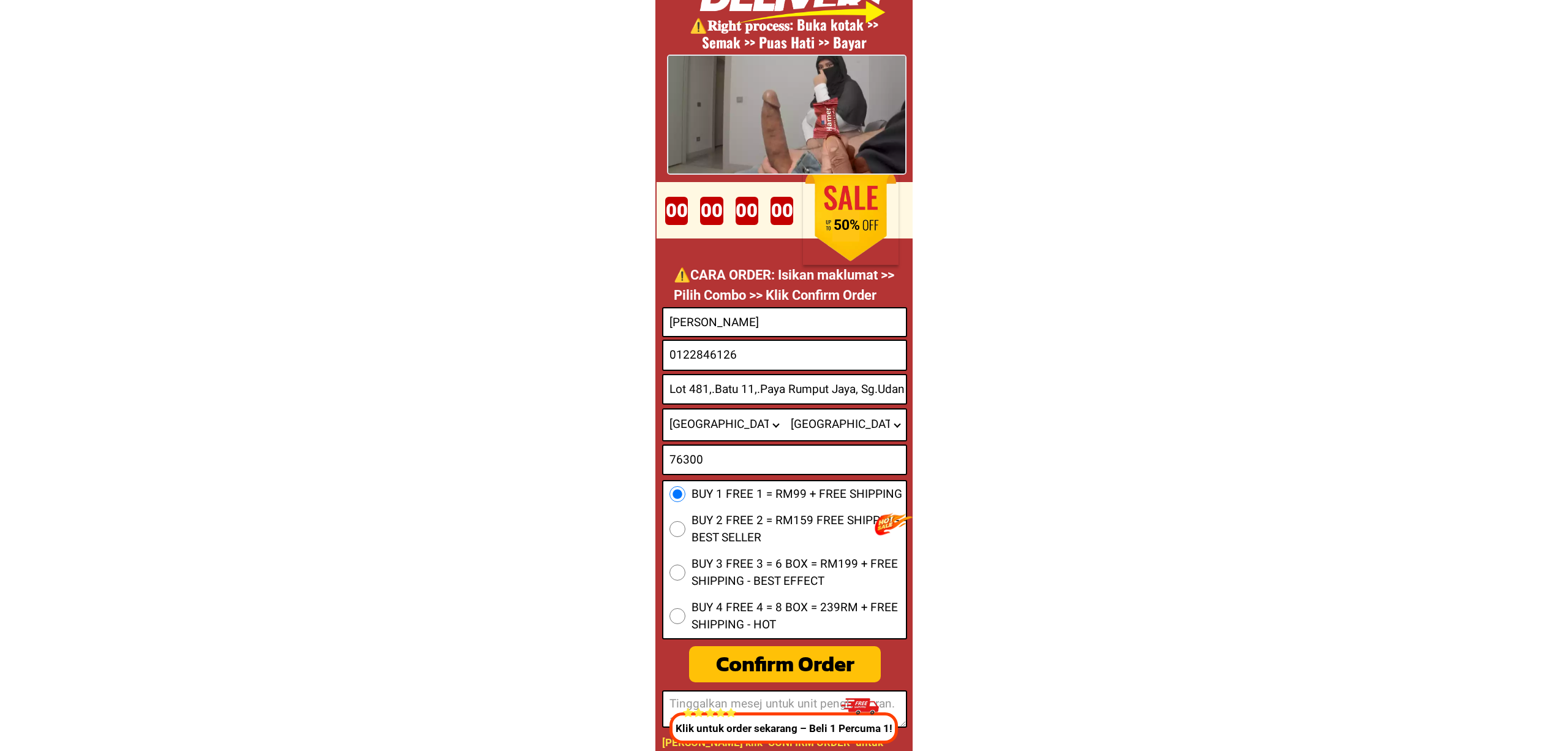
scroll to position [4884, 0]
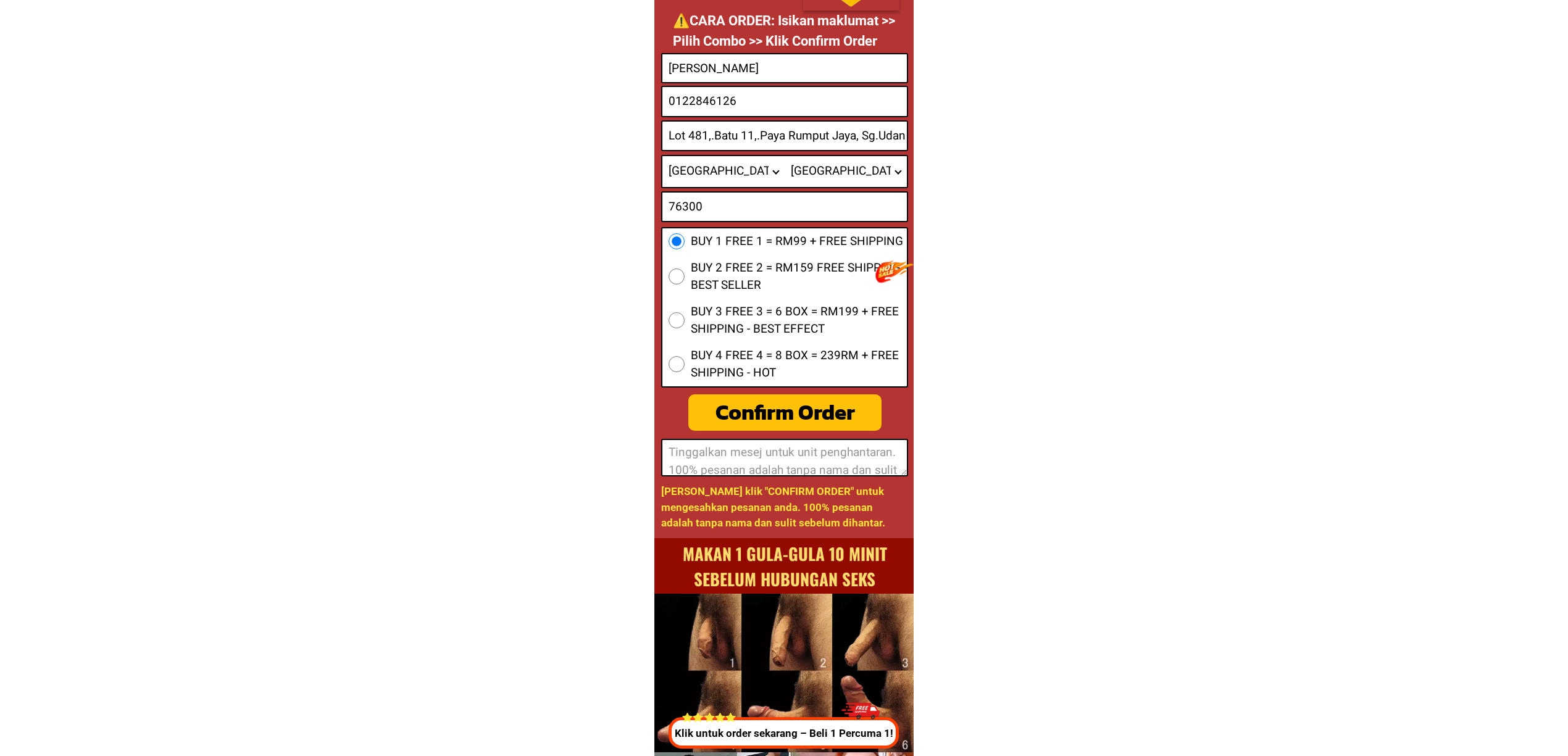
click at [795, 405] on div "Confirm Order" at bounding box center [785, 413] width 207 height 35
radio input "true"
